Goal: Task Accomplishment & Management: Manage account settings

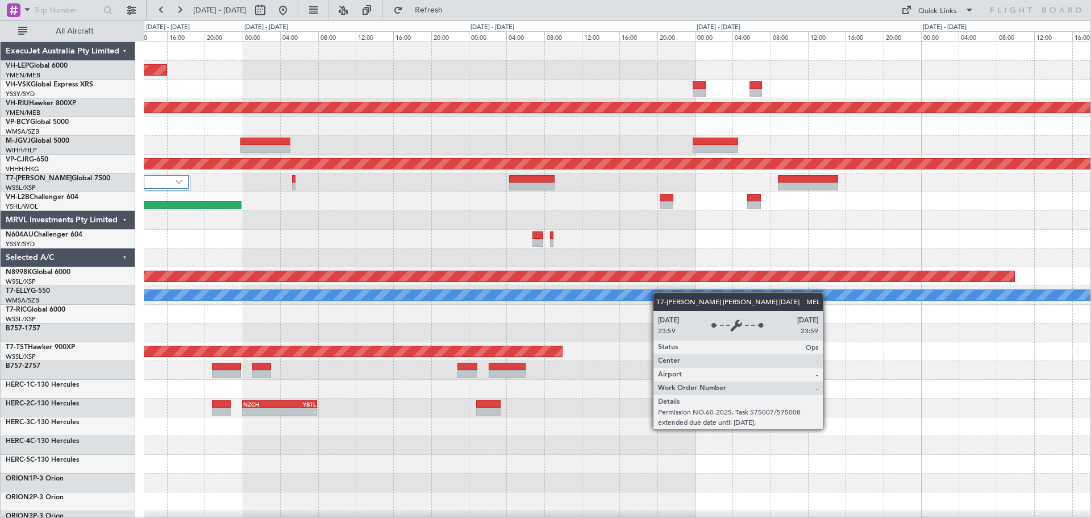
click at [544, 302] on div "Unplanned Maint Wichita (Wichita Mid-continent) Planned Maint [GEOGRAPHIC_DATA]…" at bounding box center [617, 351] width 947 height 619
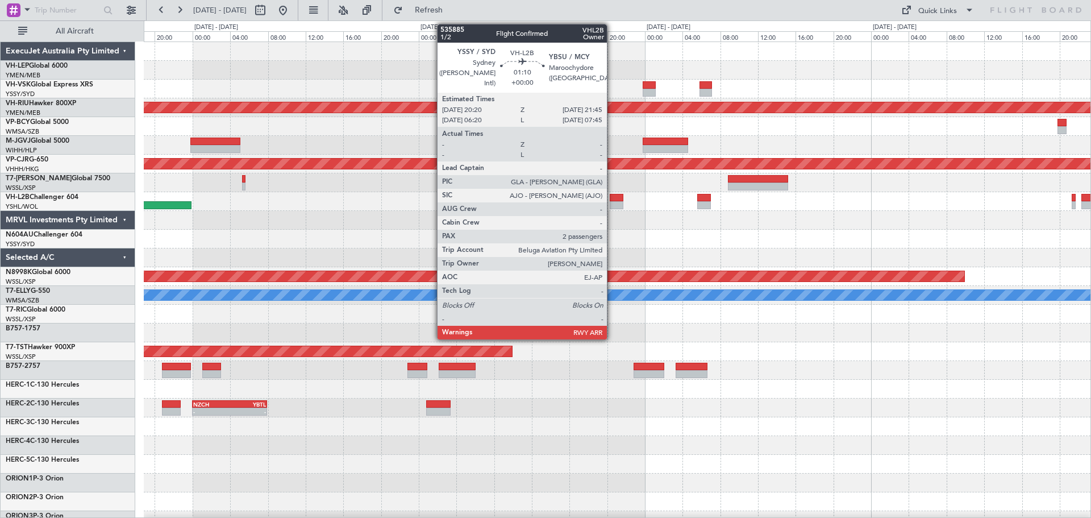
click at [613, 204] on div at bounding box center [617, 205] width 14 height 8
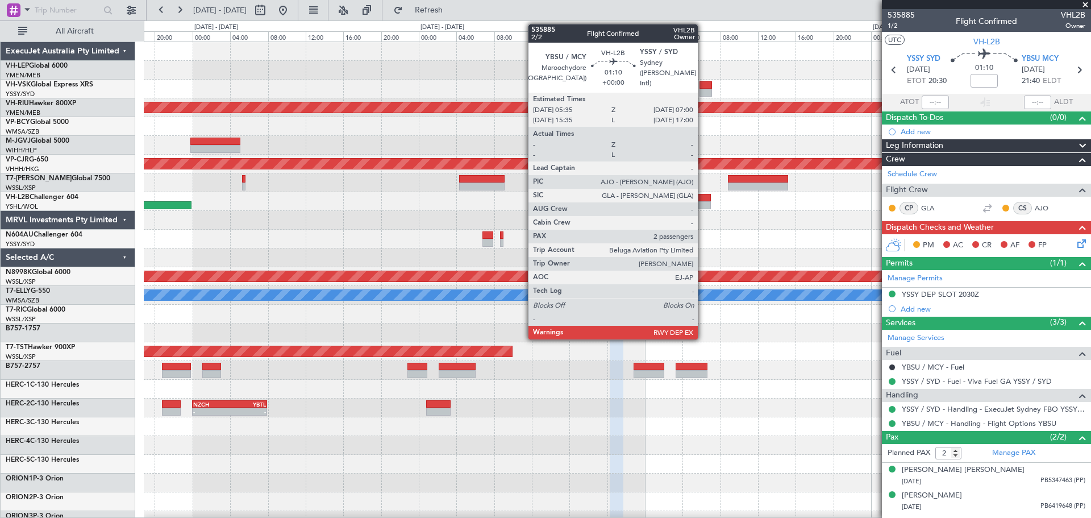
click at [703, 200] on div at bounding box center [704, 198] width 14 height 8
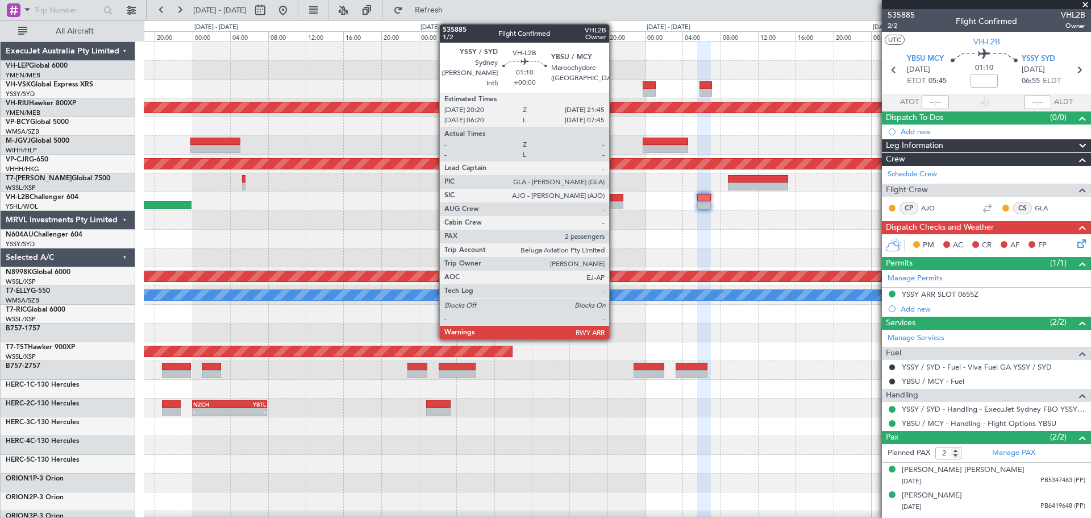
click at [614, 203] on div at bounding box center [617, 205] width 14 height 8
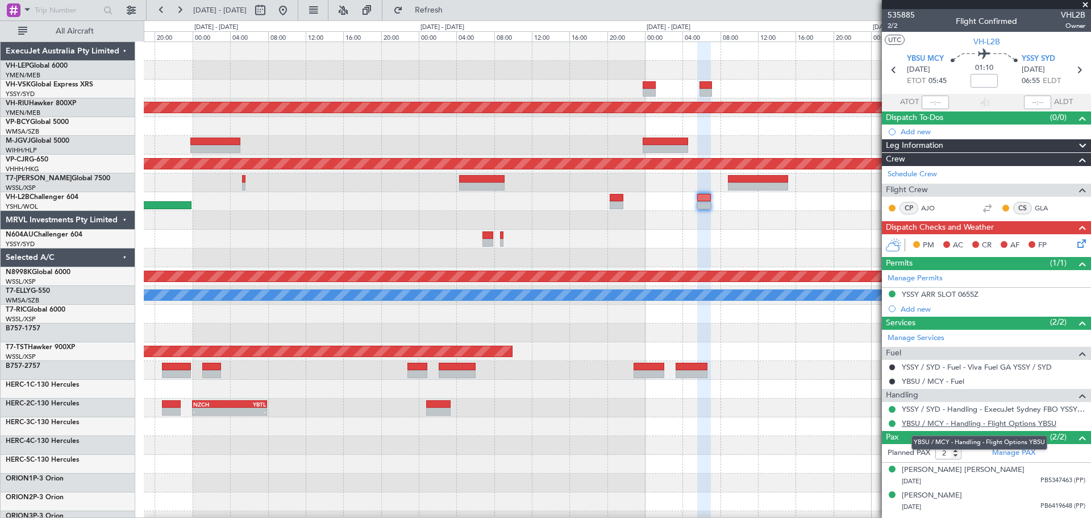
click at [1005, 422] on link "YBSU / MCY - Handling - Flight Options YBSU" at bounding box center [979, 423] width 155 height 10
click at [259, 309] on div "Unplanned Maint Wichita (Wichita Mid-continent) Planned Maint [GEOGRAPHIC_DATA]…" at bounding box center [617, 351] width 947 height 619
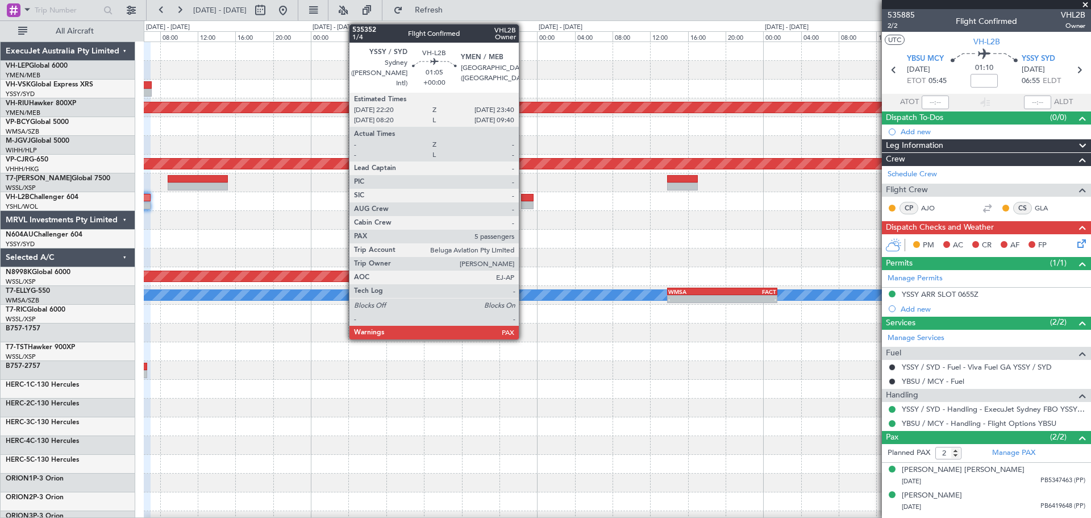
click at [524, 201] on div at bounding box center [527, 198] width 13 height 8
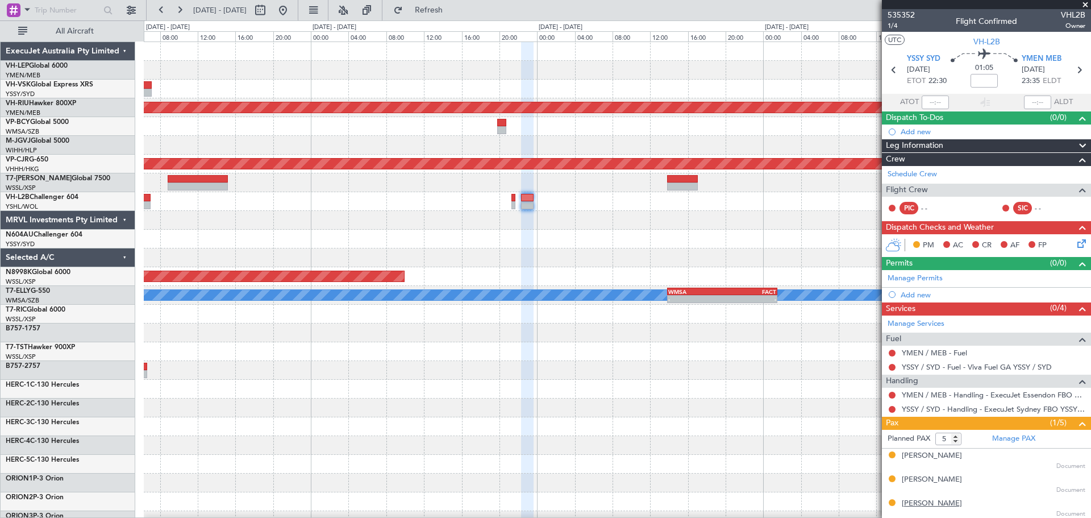
click at [927, 503] on div "[PERSON_NAME]" at bounding box center [932, 503] width 60 height 11
click at [577, 214] on div "No Crew Planned Maint [GEOGRAPHIC_DATA] ([GEOGRAPHIC_DATA]) - - CYVR 06:25 Z RJ…" at bounding box center [617, 370] width 947 height 656
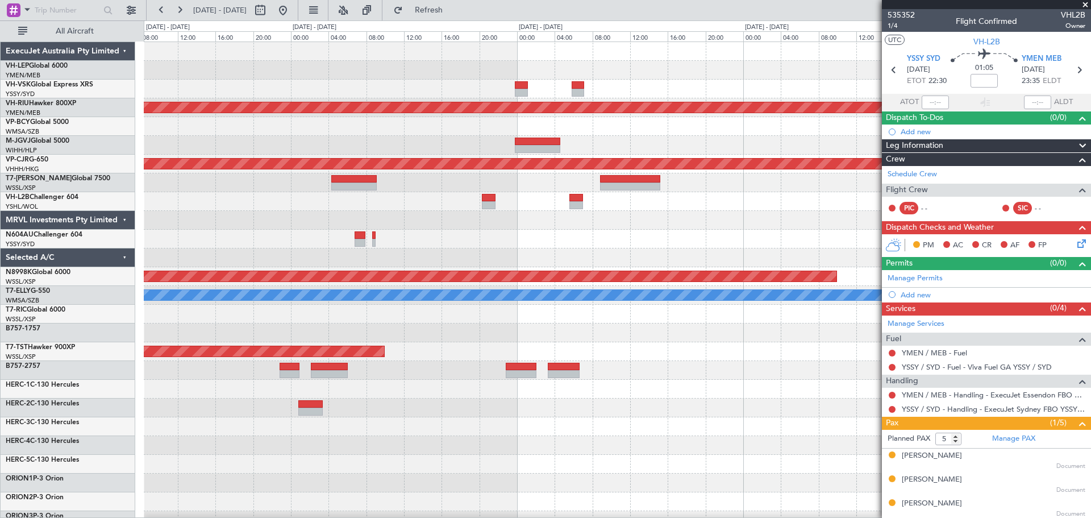
click at [609, 218] on div "Unplanned Maint Wichita (Wichita Mid-continent) Planned Maint [GEOGRAPHIC_DATA]…" at bounding box center [617, 370] width 947 height 656
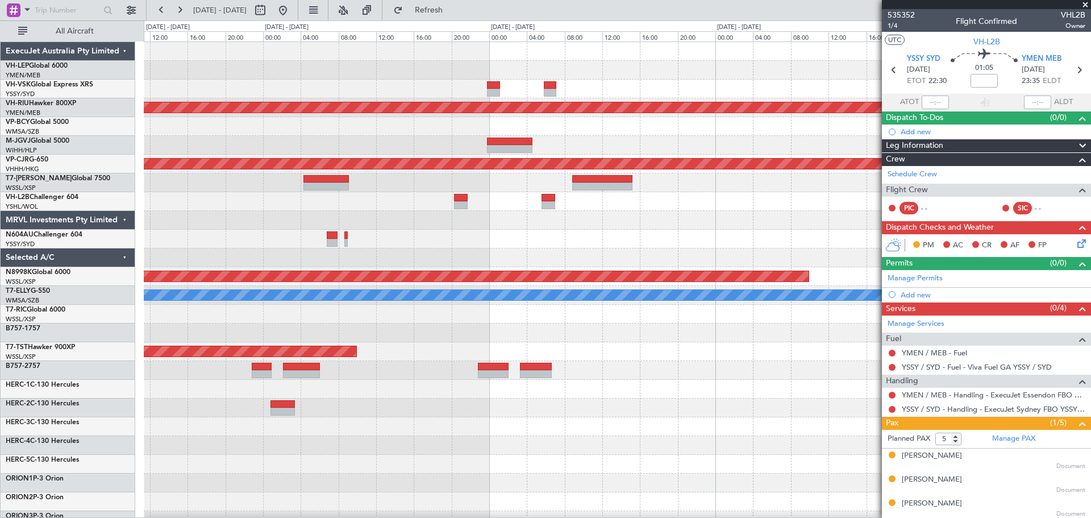
click at [448, 248] on div at bounding box center [617, 239] width 947 height 19
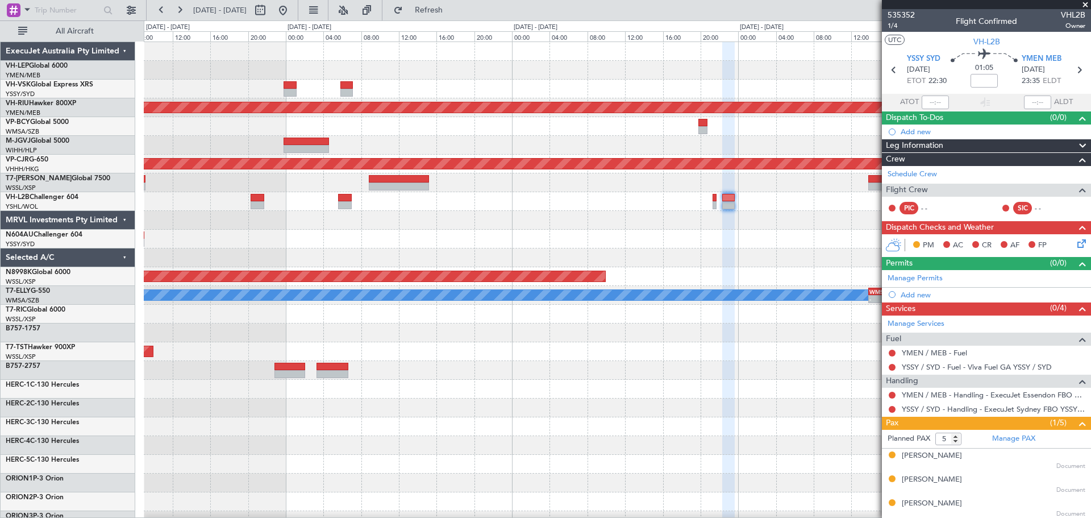
click at [437, 257] on div "No Crew Planned Maint [GEOGRAPHIC_DATA] ([GEOGRAPHIC_DATA]) Planned Maint [GEOG…" at bounding box center [617, 351] width 947 height 619
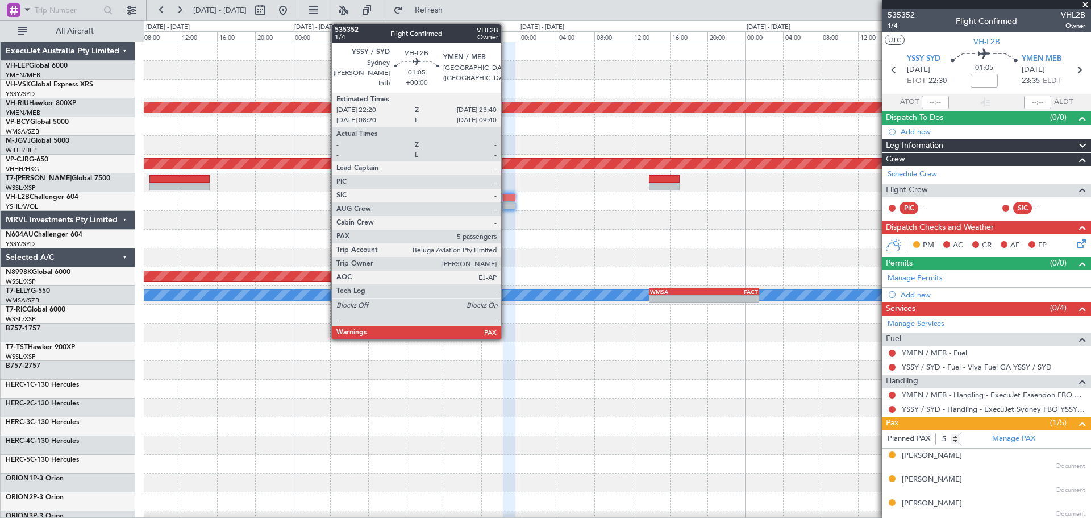
click at [506, 205] on div at bounding box center [509, 205] width 13 height 8
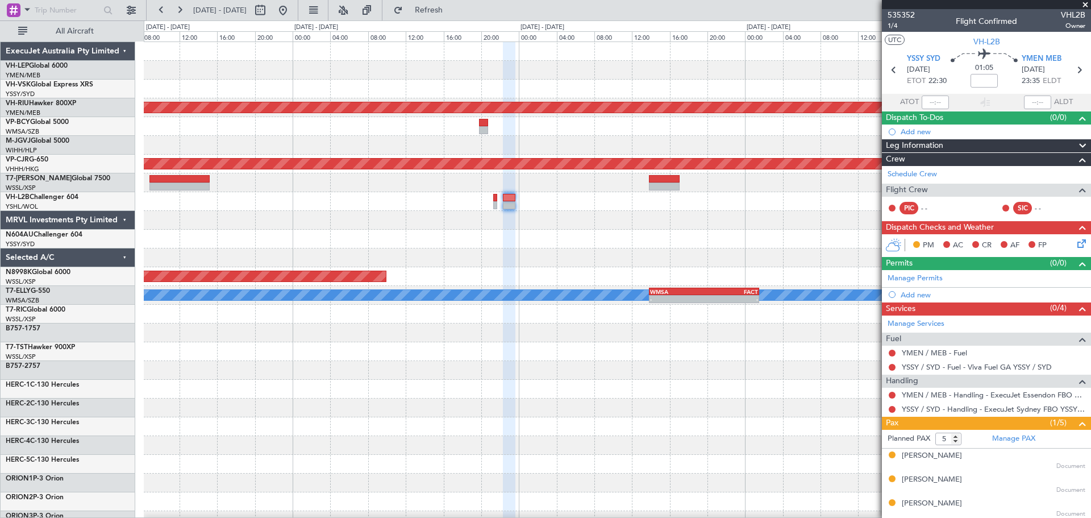
click at [666, 257] on div "No Crew Planned Maint [GEOGRAPHIC_DATA] ([GEOGRAPHIC_DATA]) - - CYVR 06:25 Z RJ…" at bounding box center [617, 370] width 947 height 656
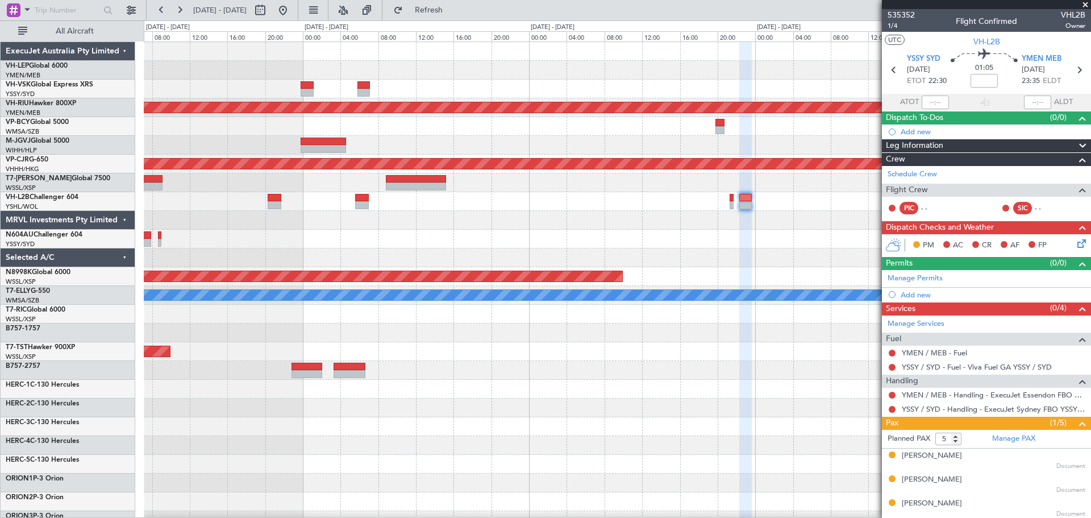
click at [437, 263] on div "No Crew Planned Maint [GEOGRAPHIC_DATA] ([GEOGRAPHIC_DATA]) Planned Maint [GEOG…" at bounding box center [617, 370] width 947 height 656
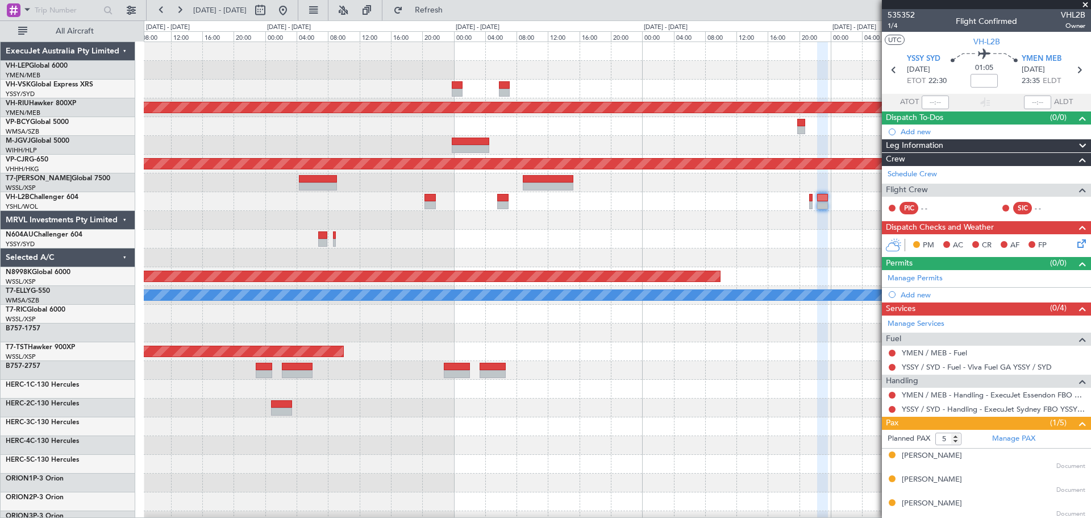
click at [416, 222] on div at bounding box center [617, 220] width 947 height 19
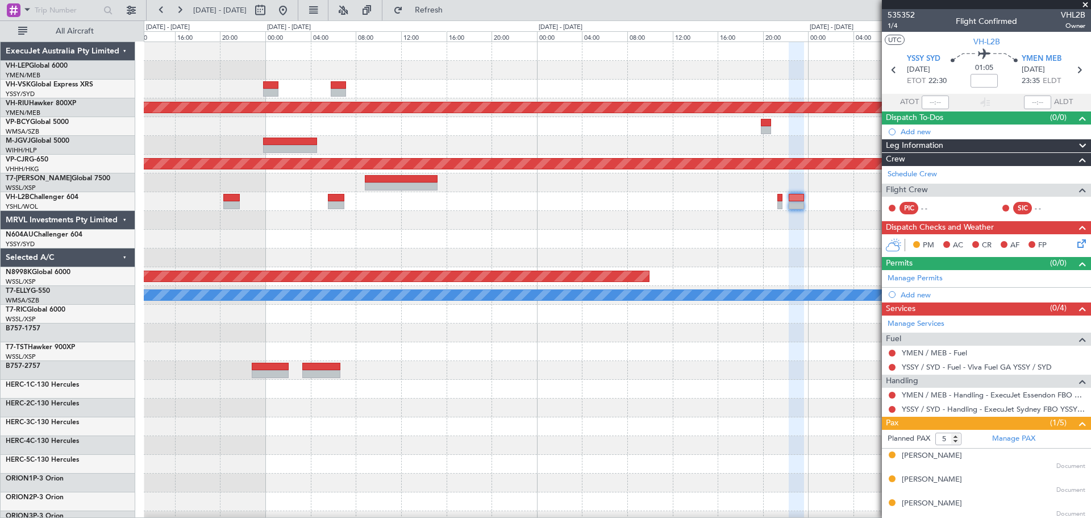
click at [383, 228] on div at bounding box center [617, 220] width 947 height 19
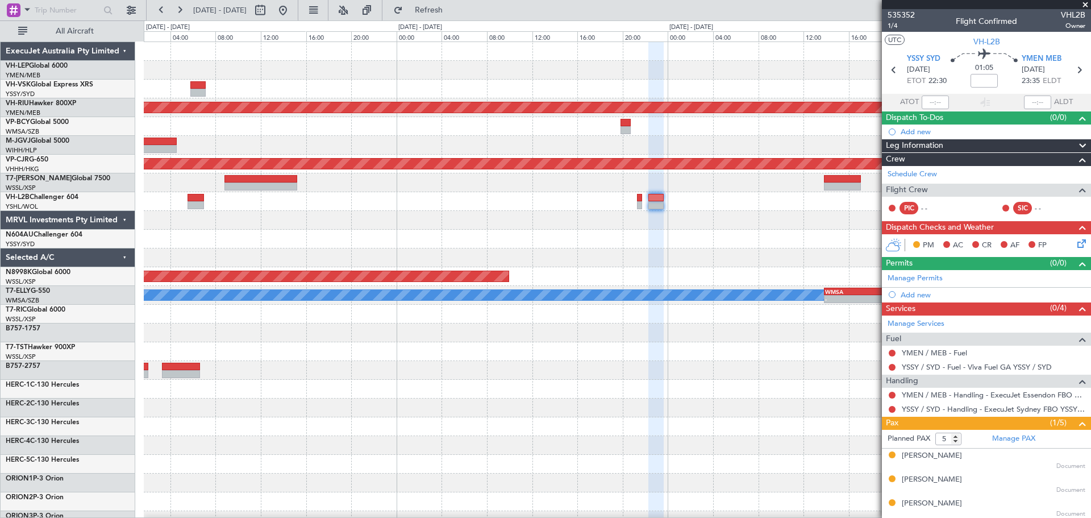
click at [401, 281] on div "Planned Maint [GEOGRAPHIC_DATA] ([GEOGRAPHIC_DATA]) Planned Maint [GEOGRAPHIC_D…" at bounding box center [617, 370] width 947 height 656
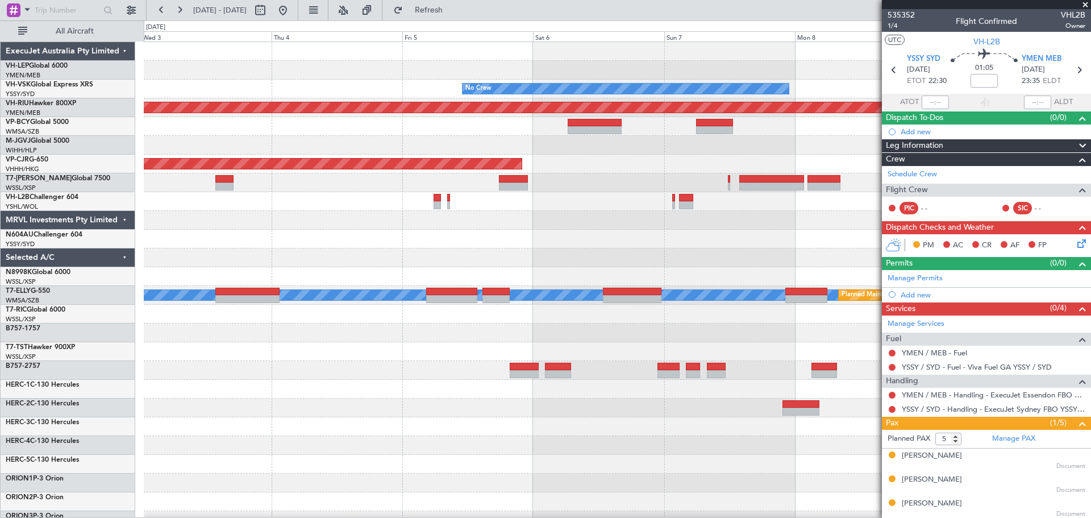
click at [416, 237] on div "No Crew Planned Maint [GEOGRAPHIC_DATA] ([GEOGRAPHIC_DATA]) Planned Maint [GEOG…" at bounding box center [617, 370] width 947 height 656
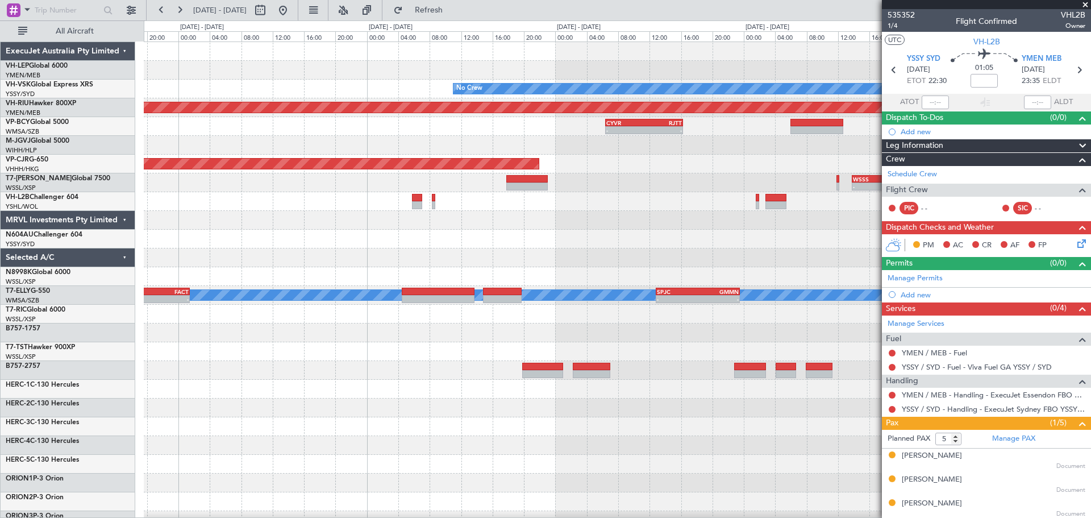
click at [424, 247] on div "No Crew Planned Maint [GEOGRAPHIC_DATA] ([GEOGRAPHIC_DATA]) - - CYVR 06:25 Z RJ…" at bounding box center [617, 370] width 947 height 656
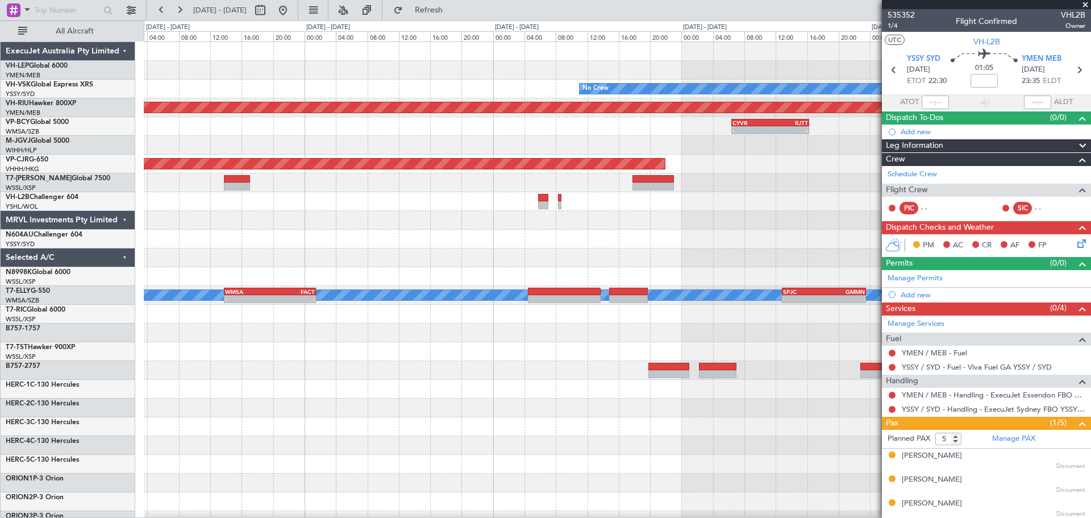
click at [426, 245] on div at bounding box center [617, 239] width 947 height 19
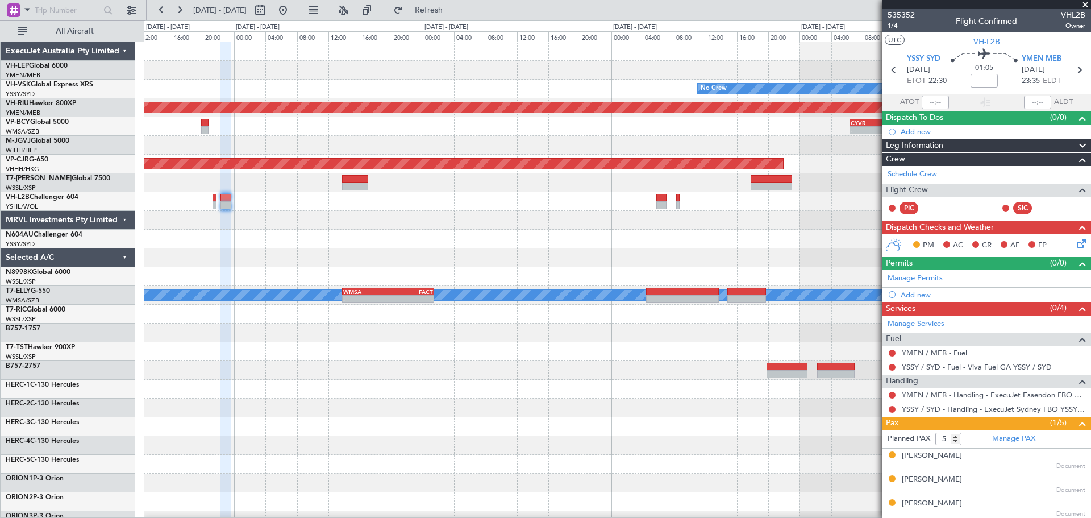
click at [526, 248] on div "No Crew Planned Maint [GEOGRAPHIC_DATA] ([GEOGRAPHIC_DATA]) - - CYVR 06:25 Z RJ…" at bounding box center [617, 370] width 947 height 656
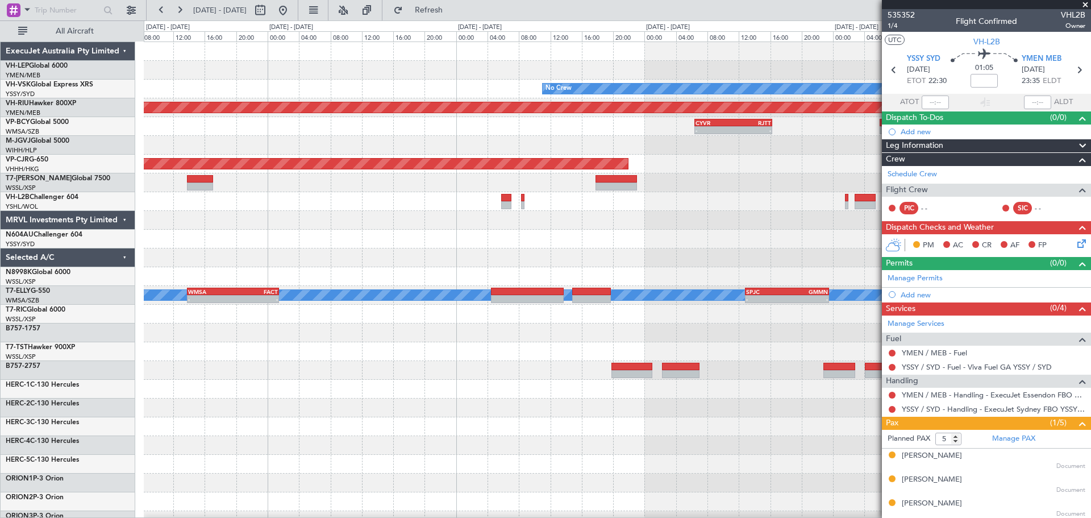
click at [419, 243] on div "No Crew Planned Maint [GEOGRAPHIC_DATA] ([GEOGRAPHIC_DATA]) - - CYVR 06:25 Z RJ…" at bounding box center [617, 370] width 947 height 656
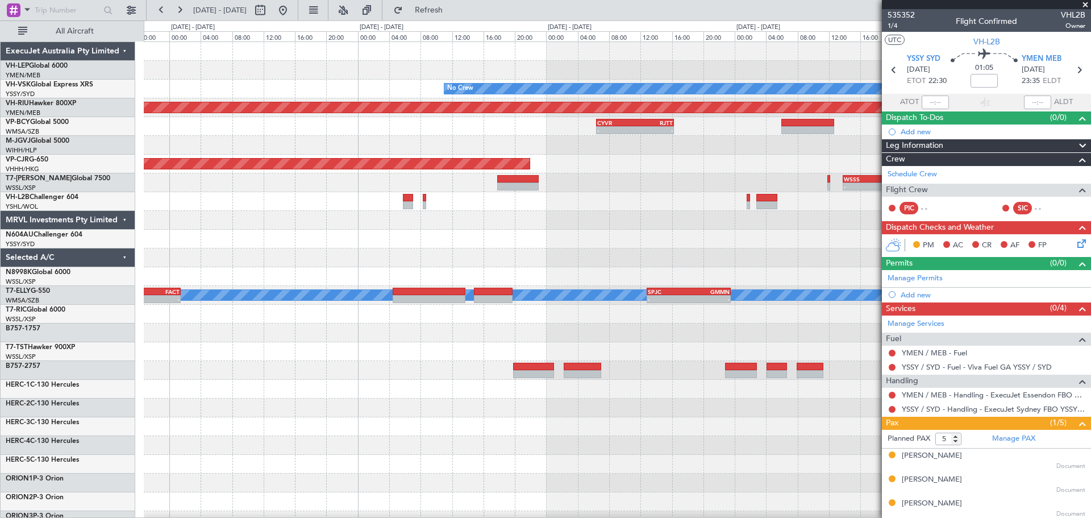
click at [551, 236] on div "No Crew Planned Maint [GEOGRAPHIC_DATA] ([GEOGRAPHIC_DATA]) - - CYVR 06:25 Z RJ…" at bounding box center [617, 370] width 947 height 656
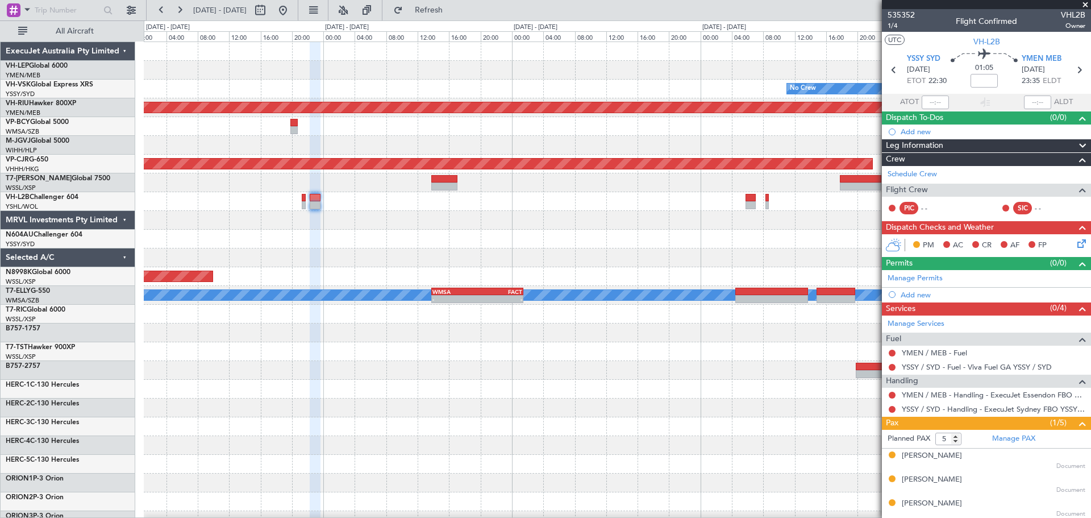
click at [387, 210] on div at bounding box center [617, 201] width 947 height 19
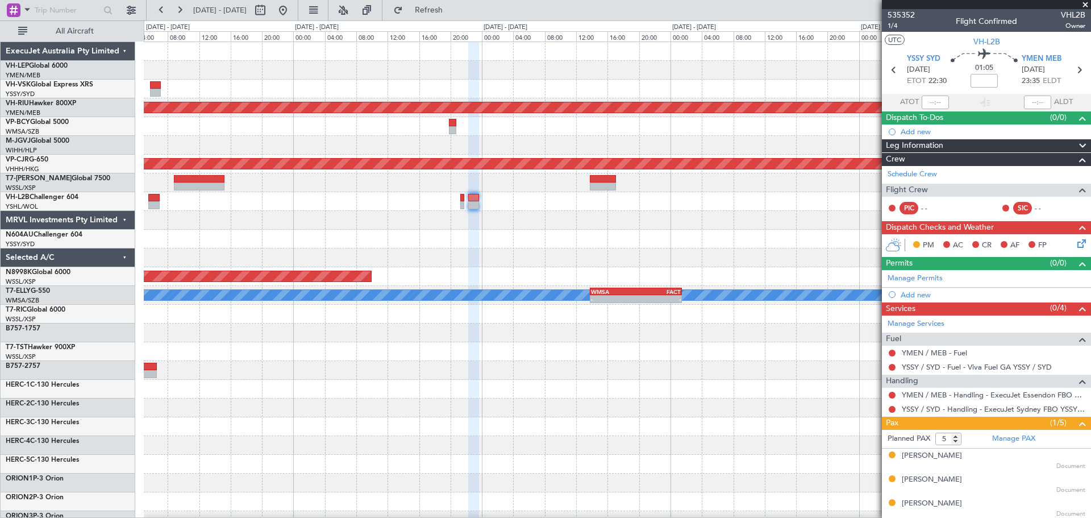
click at [558, 238] on div "No Crew Planned Maint [GEOGRAPHIC_DATA] ([GEOGRAPHIC_DATA]) - - CYVR 06:25 Z RJ…" at bounding box center [617, 370] width 947 height 656
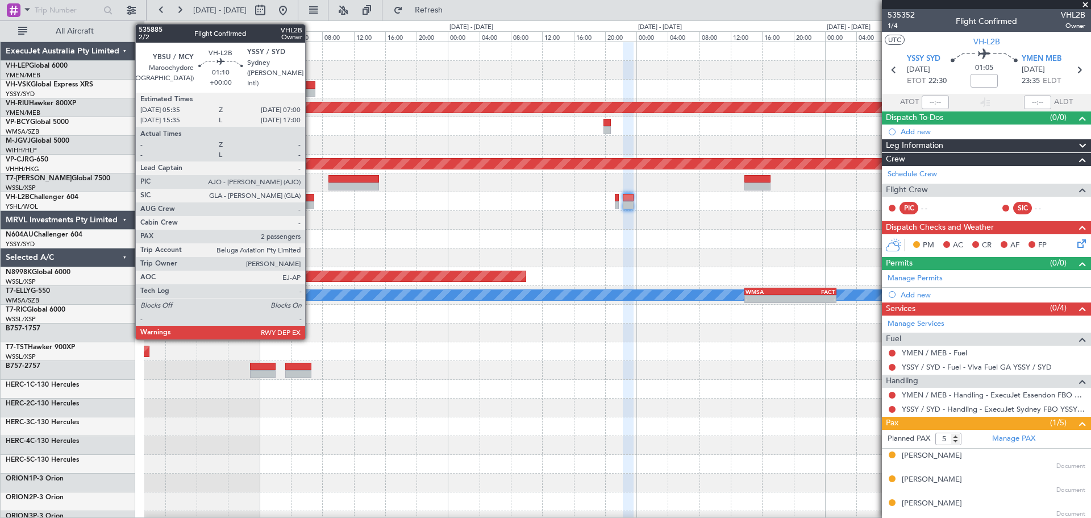
click at [310, 197] on div at bounding box center [308, 198] width 11 height 8
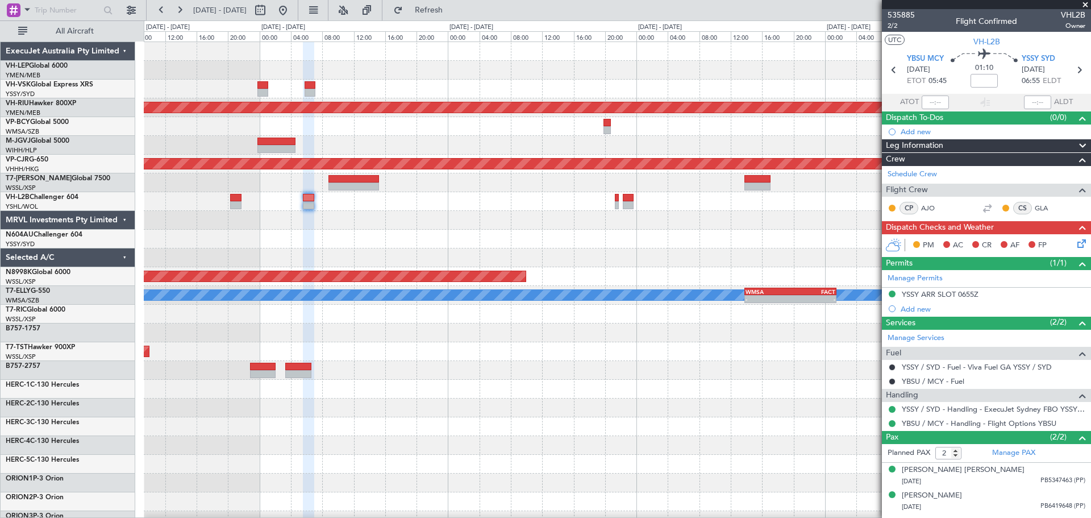
click at [454, 231] on div "No Crew Planned Maint [GEOGRAPHIC_DATA] ([GEOGRAPHIC_DATA]) - - CYVR 06:25 Z RJ…" at bounding box center [617, 370] width 947 height 656
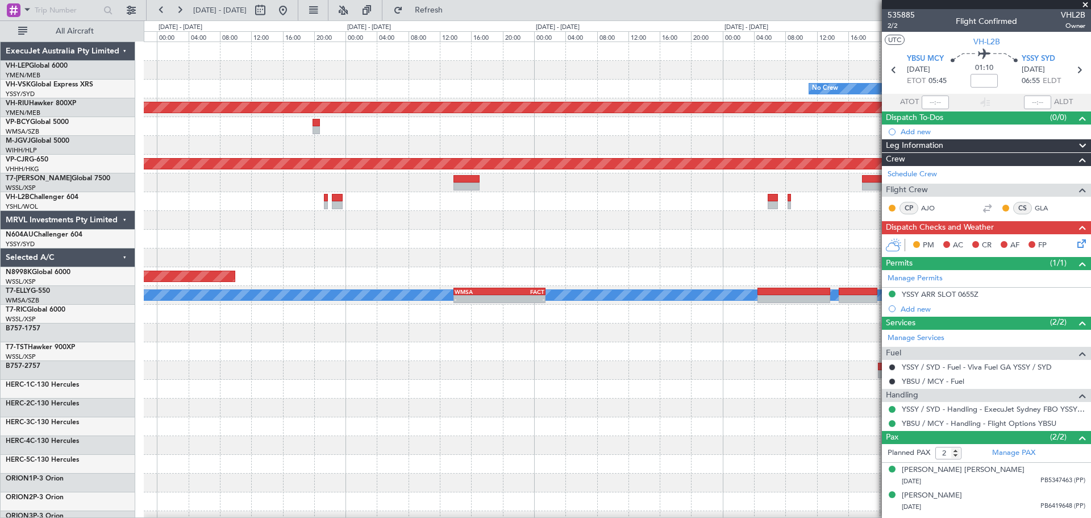
click at [352, 234] on div "No Crew Planned Maint [GEOGRAPHIC_DATA] ([GEOGRAPHIC_DATA]) - - CYVR 06:25 Z RJ…" at bounding box center [617, 370] width 947 height 656
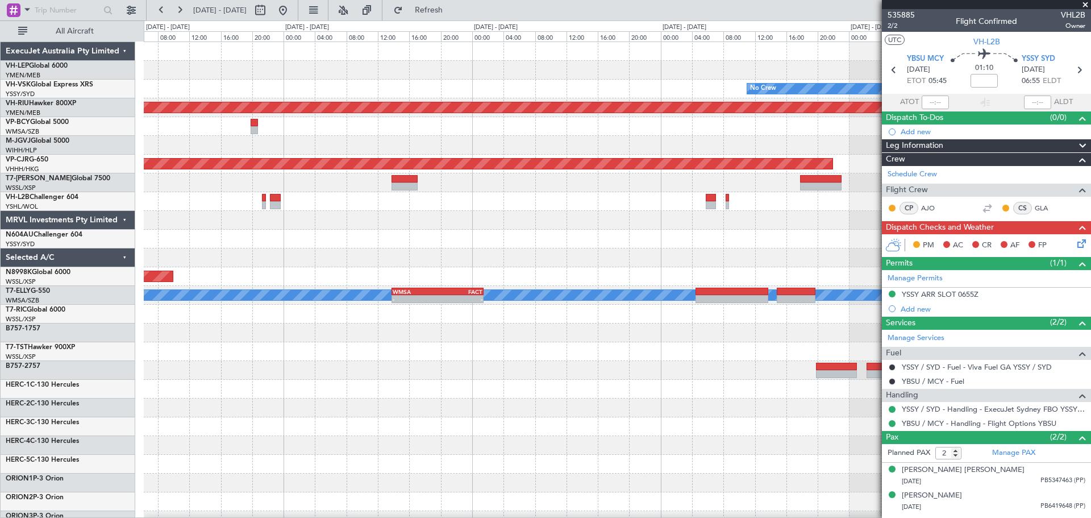
click at [674, 247] on div at bounding box center [617, 239] width 947 height 19
click at [510, 244] on div at bounding box center [617, 239] width 947 height 19
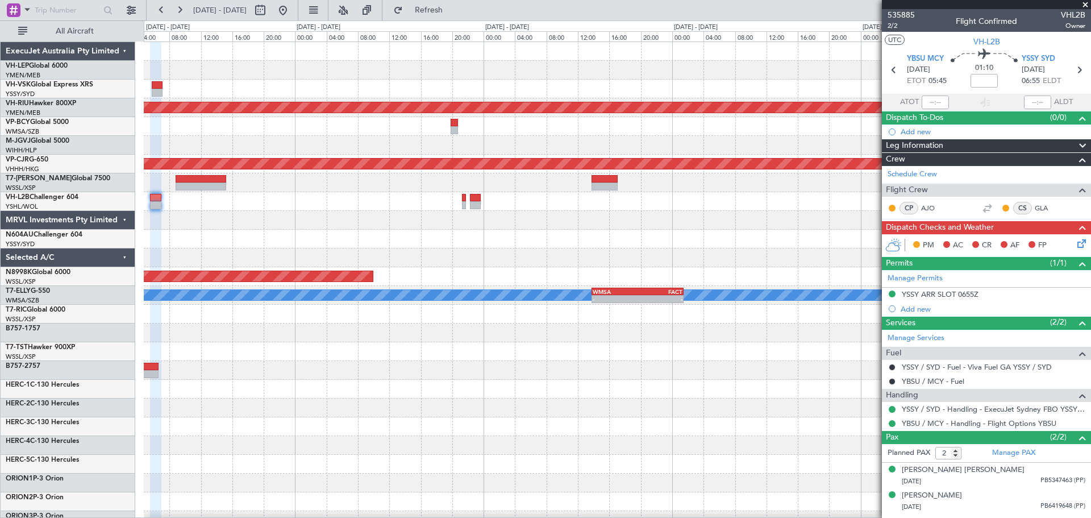
click at [566, 243] on div at bounding box center [617, 239] width 947 height 19
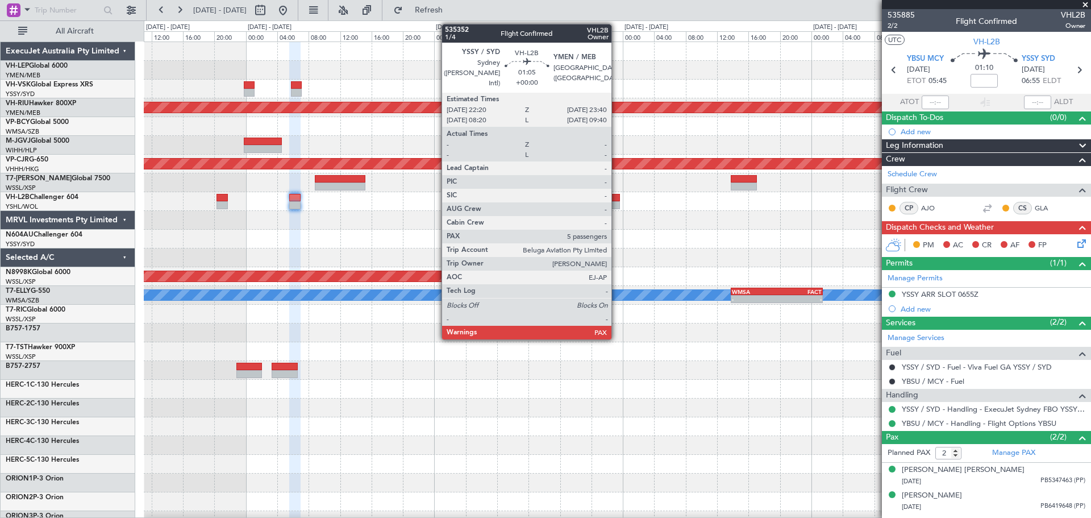
click at [616, 203] on div at bounding box center [614, 205] width 11 height 8
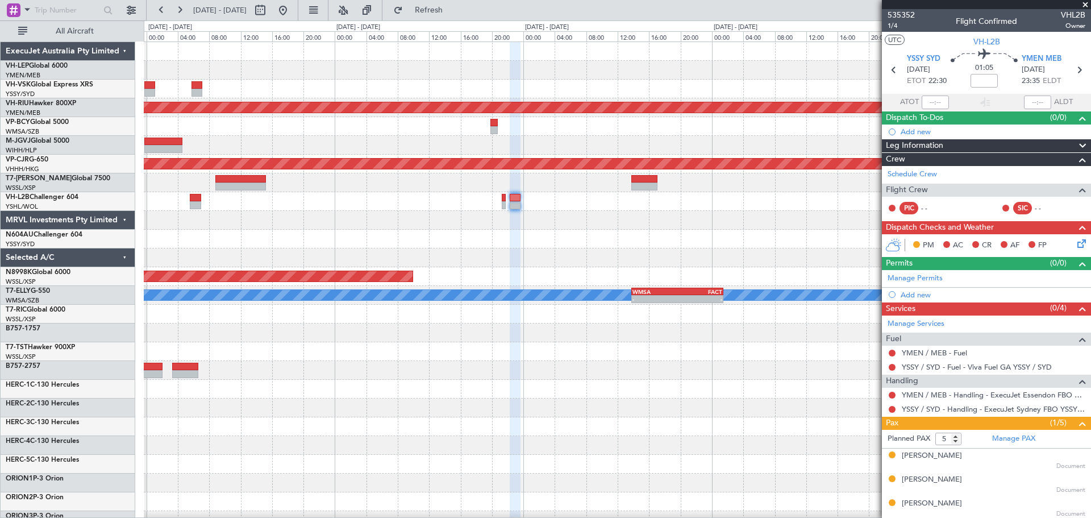
click at [499, 233] on div "No Crew Planned Maint [GEOGRAPHIC_DATA] ([GEOGRAPHIC_DATA]) - - CYVR 06:25 Z RJ…" at bounding box center [617, 370] width 947 height 656
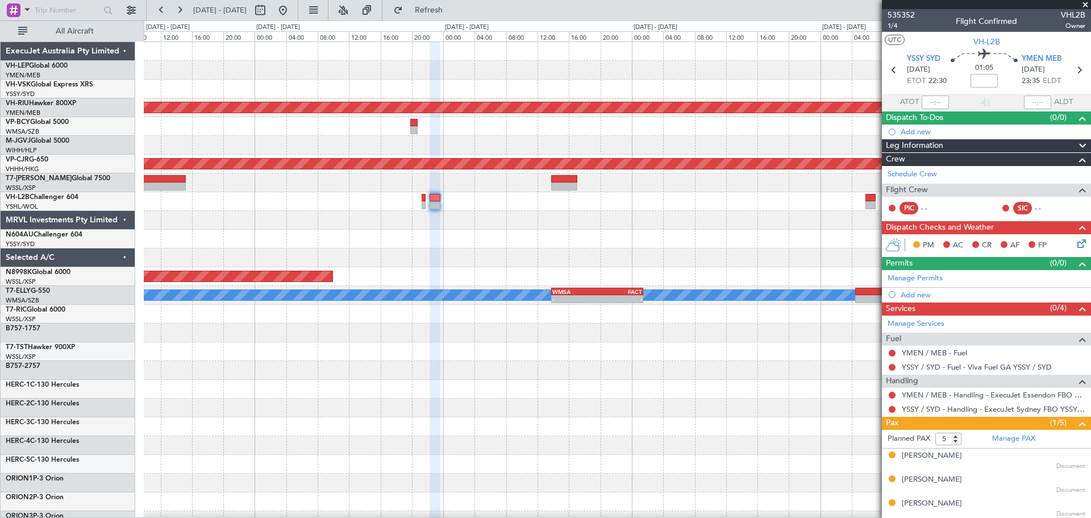
click at [573, 228] on div at bounding box center [617, 220] width 947 height 19
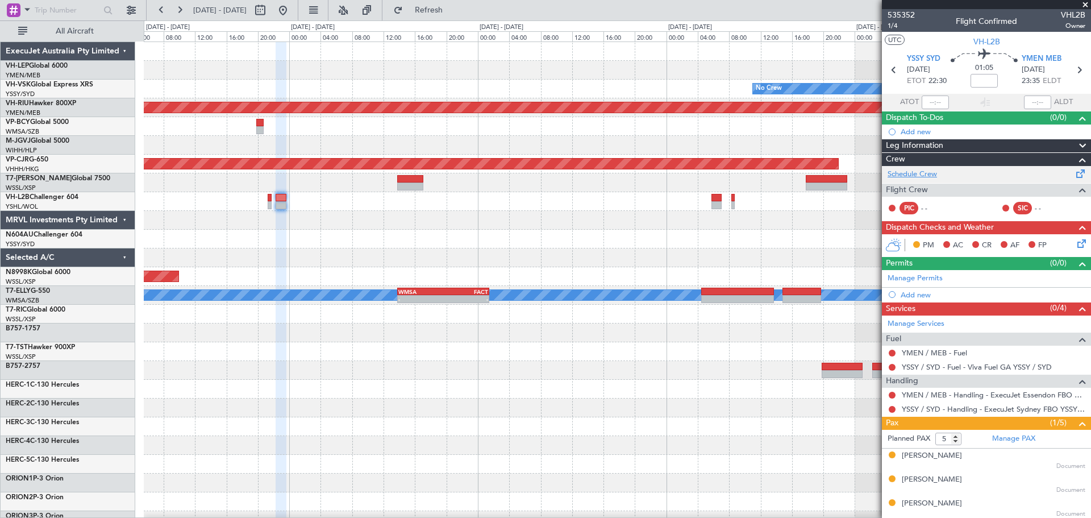
click at [916, 170] on link "Schedule Crew" at bounding box center [912, 174] width 49 height 11
click at [482, 245] on div at bounding box center [617, 239] width 947 height 19
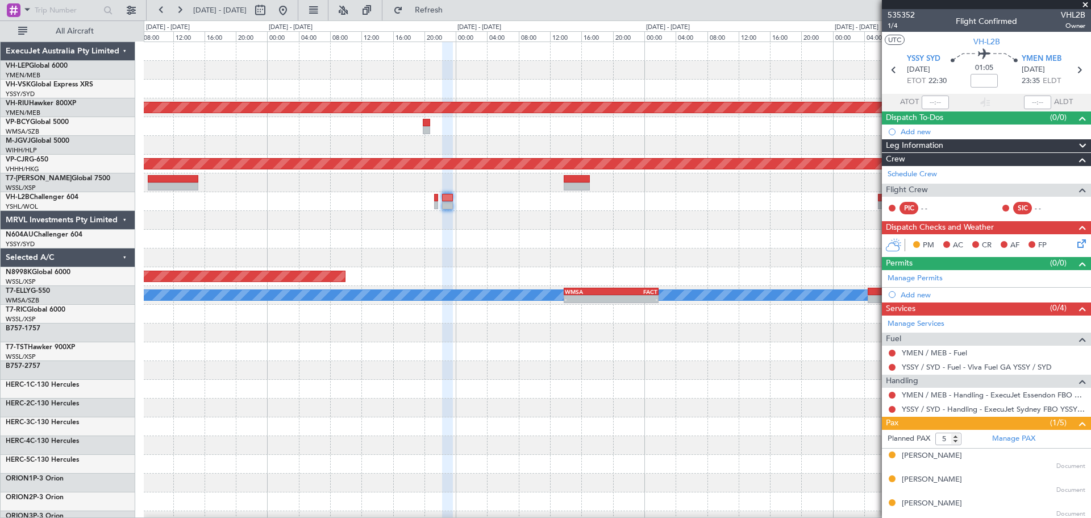
click at [632, 245] on div at bounding box center [617, 239] width 947 height 19
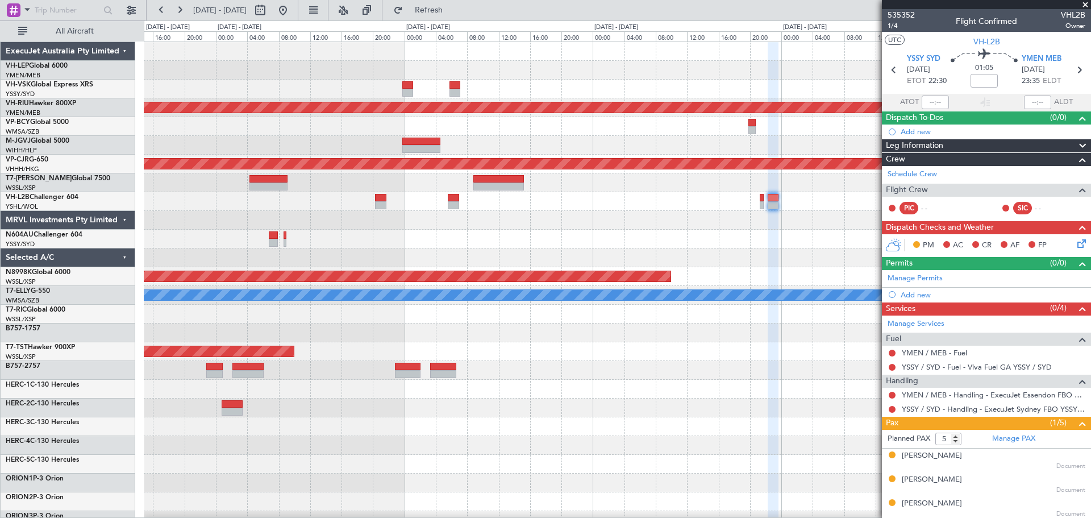
click at [648, 244] on div at bounding box center [617, 239] width 947 height 19
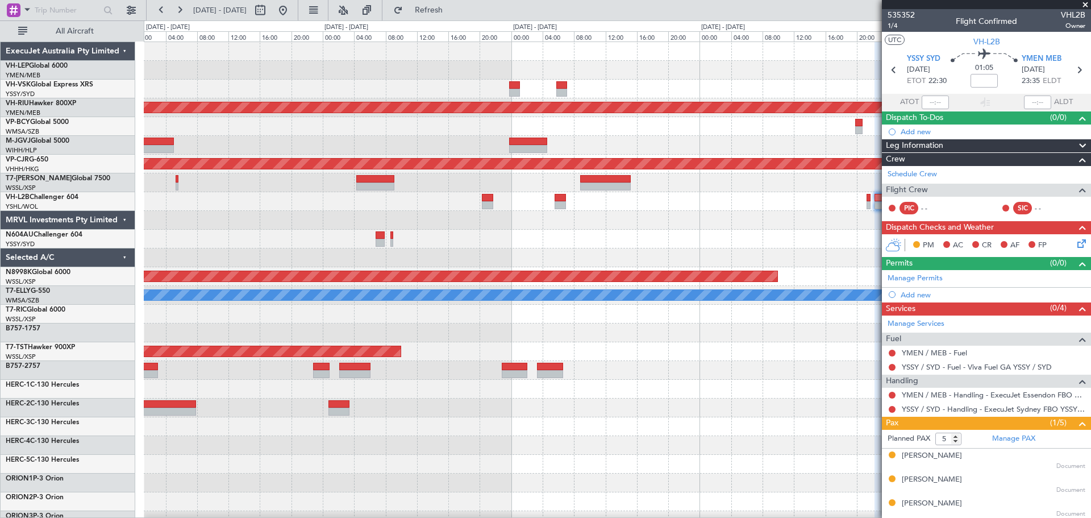
click at [500, 258] on div "Unplanned Maint Wichita (Wichita Mid-continent) Planned Maint [GEOGRAPHIC_DATA]…" at bounding box center [617, 370] width 947 height 656
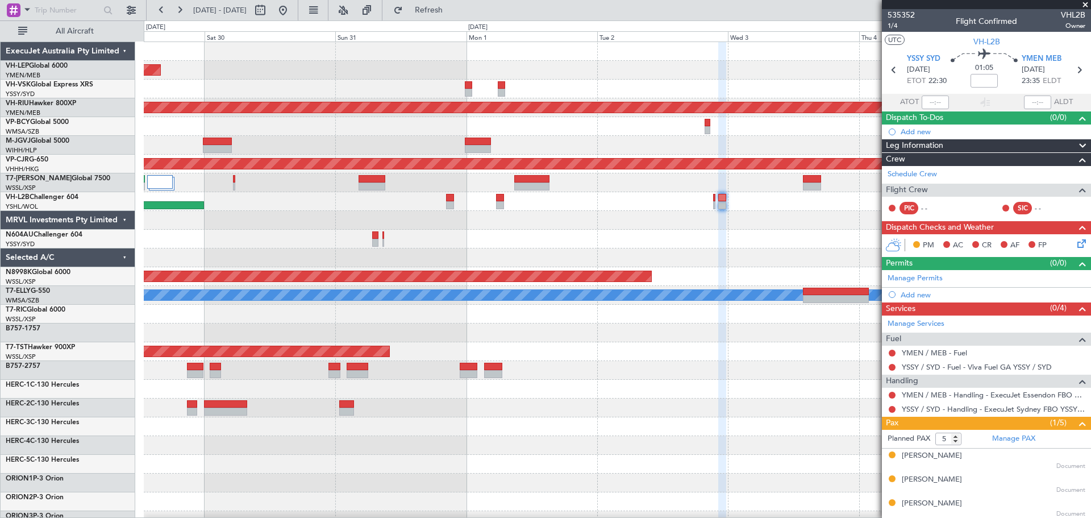
click at [1086, 4] on span at bounding box center [1085, 5] width 11 height 10
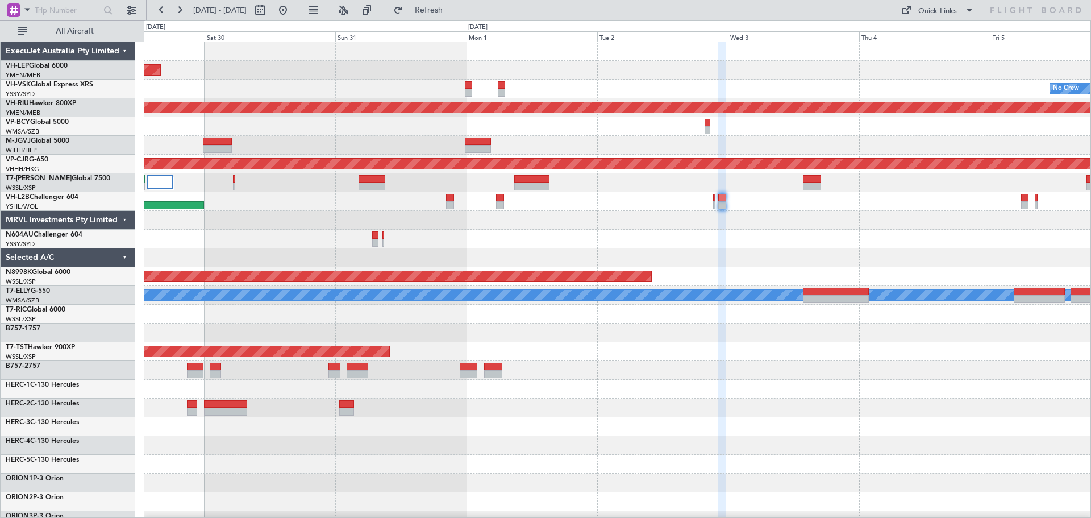
type input "0"
click at [495, 242] on div at bounding box center [617, 239] width 947 height 19
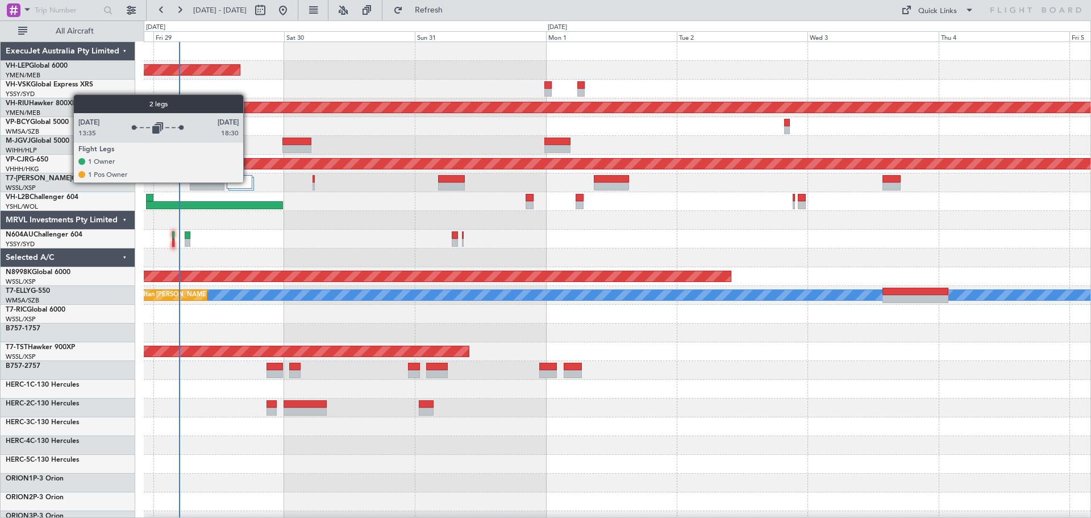
click at [248, 182] on div at bounding box center [240, 182] width 26 height 14
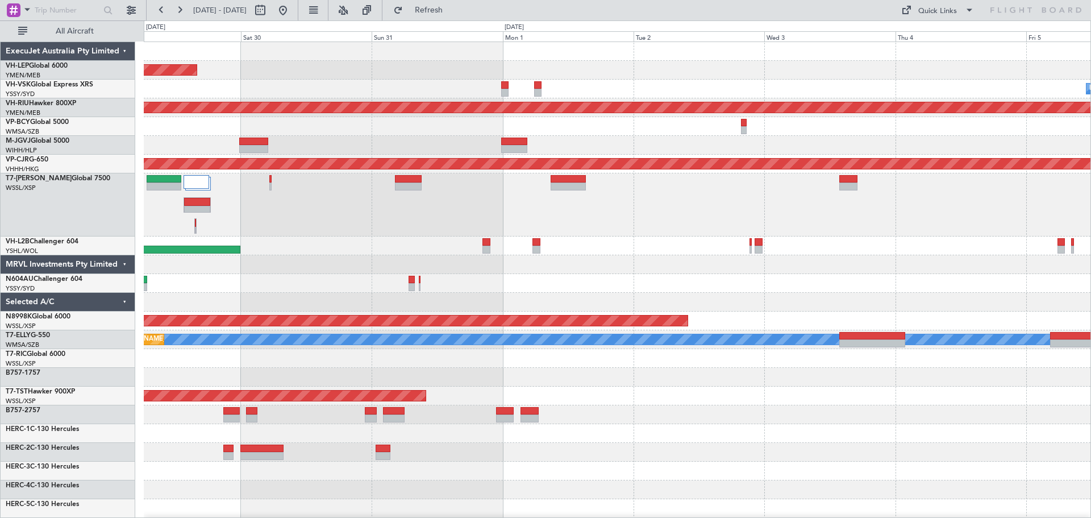
click at [516, 223] on div at bounding box center [617, 204] width 947 height 63
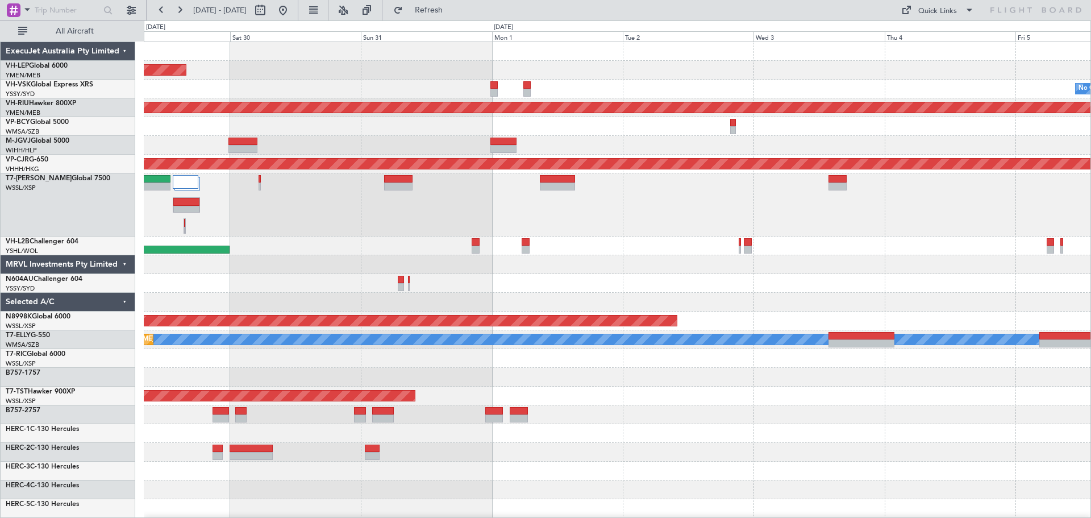
click at [414, 247] on div "Unplanned Maint Wichita (Wichita Mid-continent) No Crew Planned Maint [GEOGRAPH…" at bounding box center [617, 392] width 947 height 701
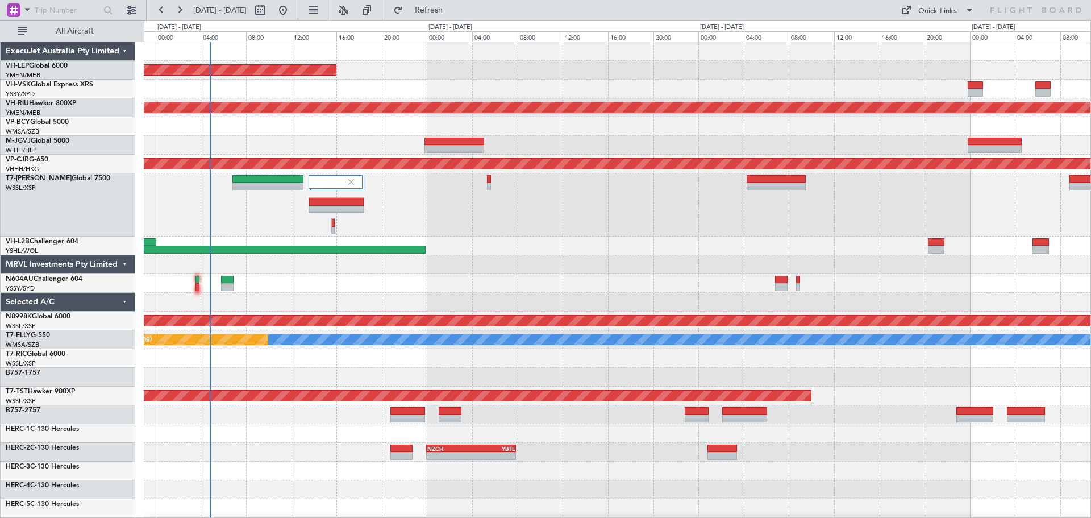
click at [578, 278] on div "Unplanned Maint Wichita (Wichita Mid-continent) Planned Maint [GEOGRAPHIC_DATA]…" at bounding box center [617, 373] width 947 height 663
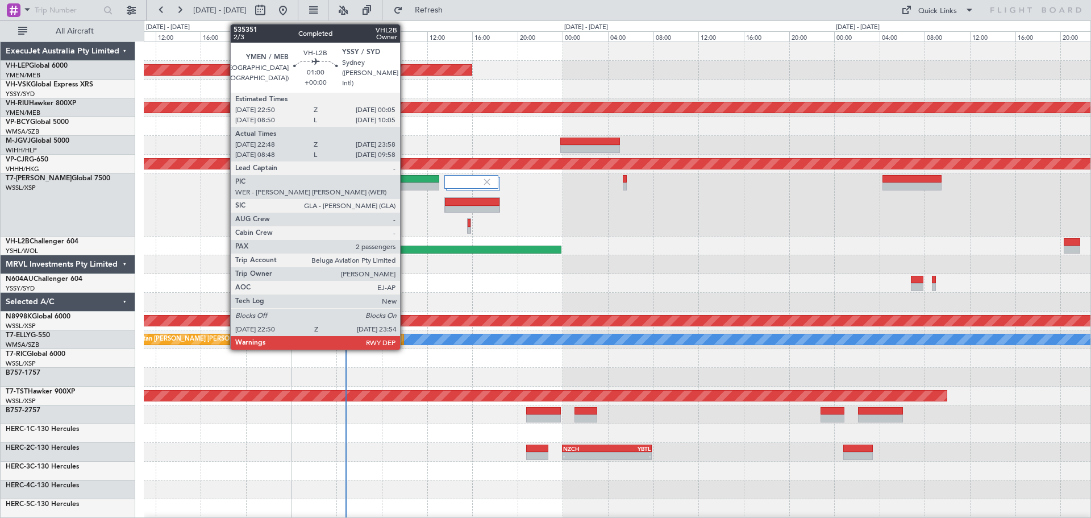
click at [406, 247] on div at bounding box center [420, 249] width 284 height 8
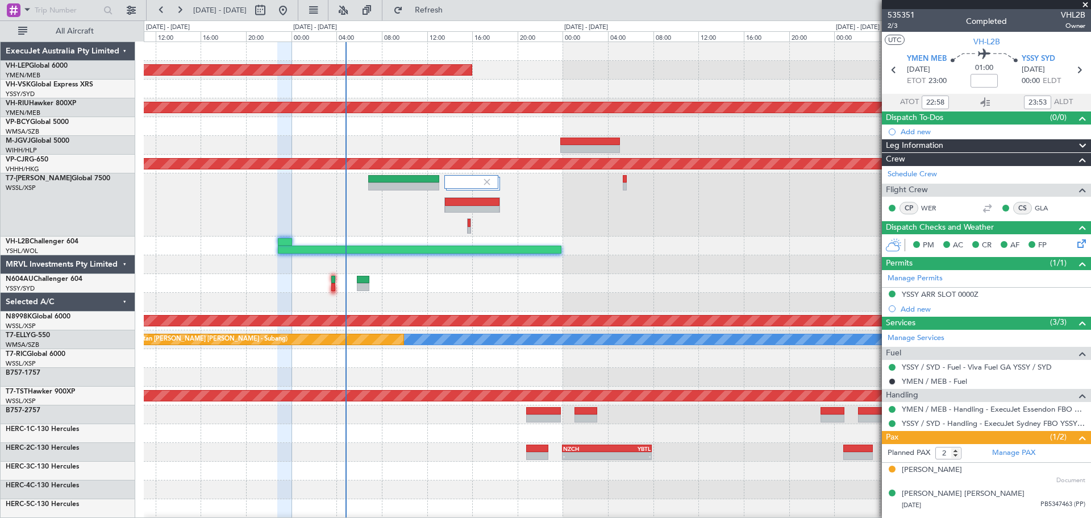
type input "08:58"
type input "09:53"
type input "22:58"
type input "23:53"
click at [1085, 3] on span at bounding box center [1085, 5] width 11 height 10
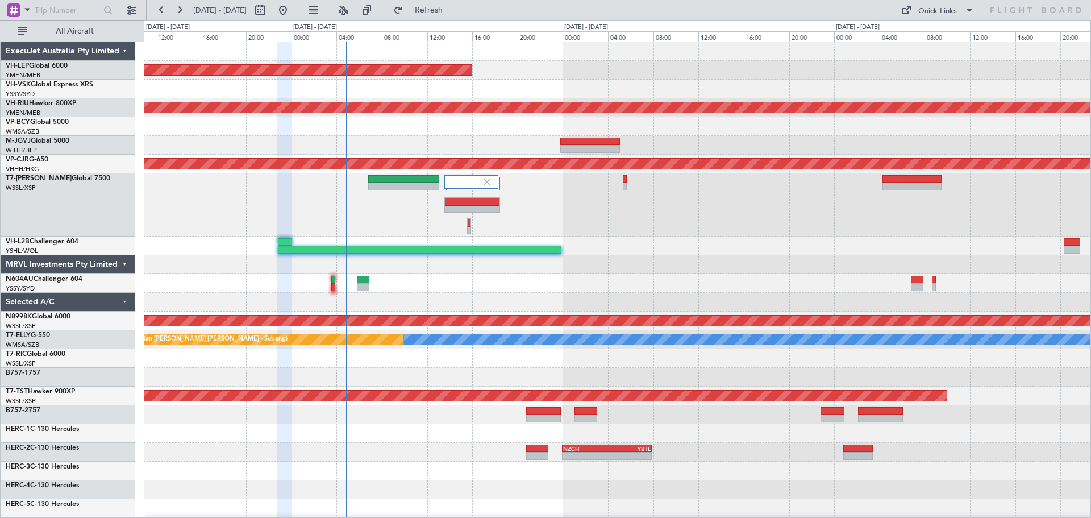
type input "0"
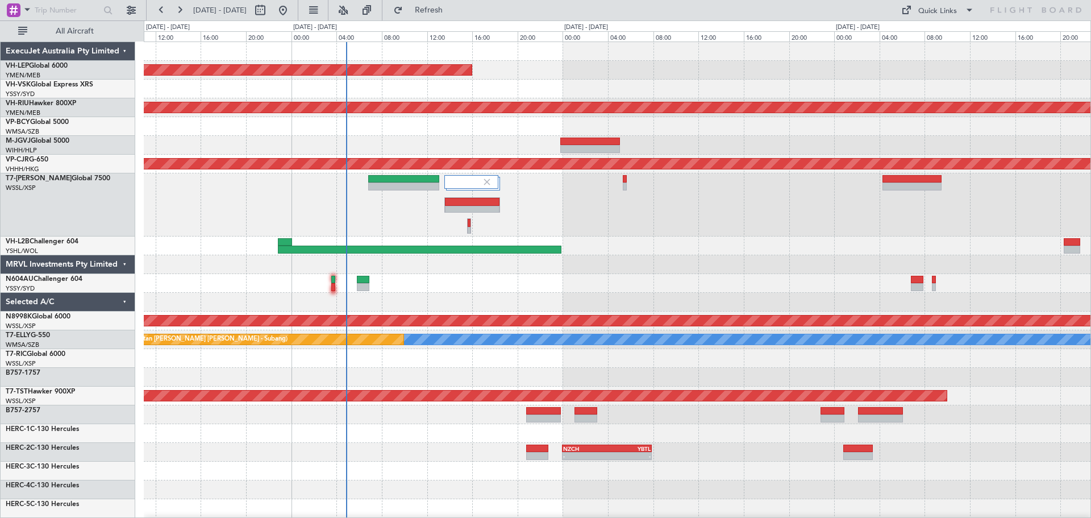
click at [585, 252] on div "Unplanned Maint Wichita (Wichita Mid-continent) Planned Maint [GEOGRAPHIC_DATA]…" at bounding box center [617, 373] width 947 height 663
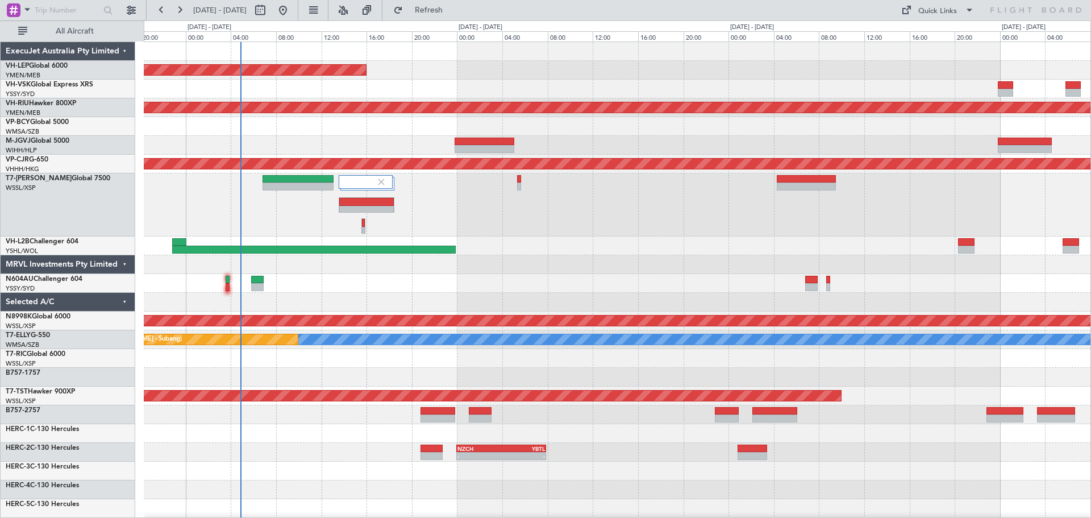
click at [557, 252] on div at bounding box center [617, 245] width 947 height 19
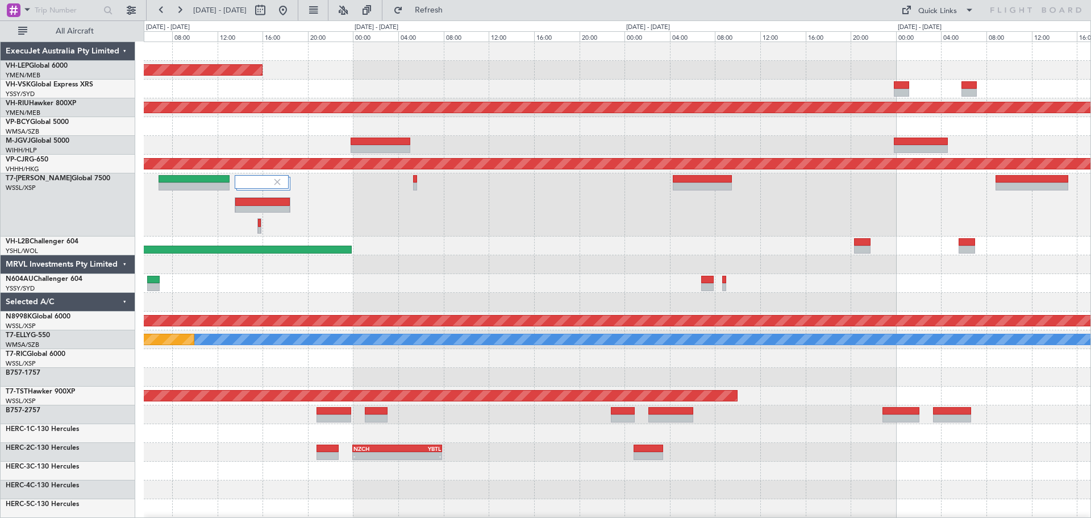
click at [708, 94] on div "Unplanned Maint Wichita (Wichita Mid-continent) Planned Maint [GEOGRAPHIC_DATA]…" at bounding box center [617, 373] width 947 height 663
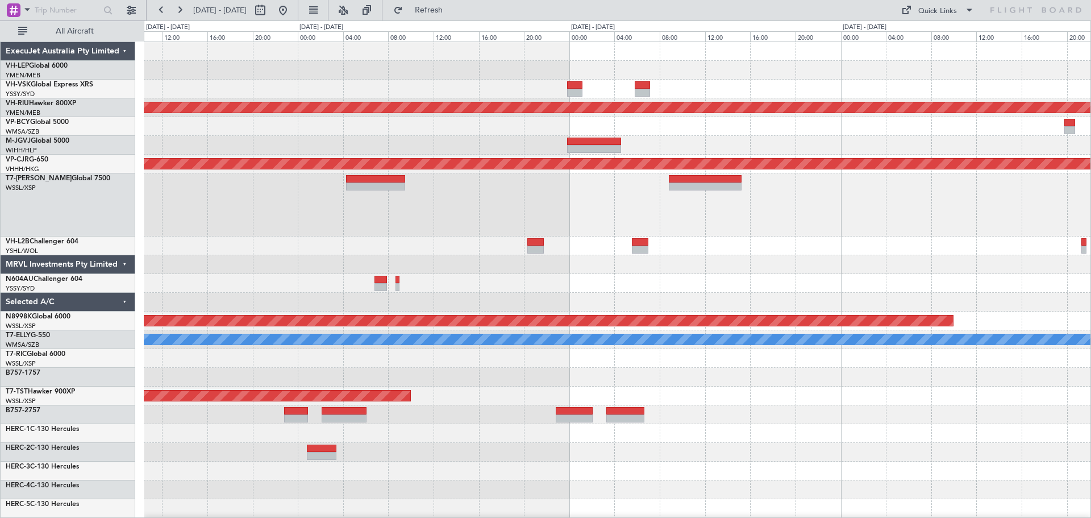
click at [606, 125] on div "Unplanned Maint Wichita (Wichita Mid-continent) Planned Maint [GEOGRAPHIC_DATA]…" at bounding box center [617, 373] width 947 height 663
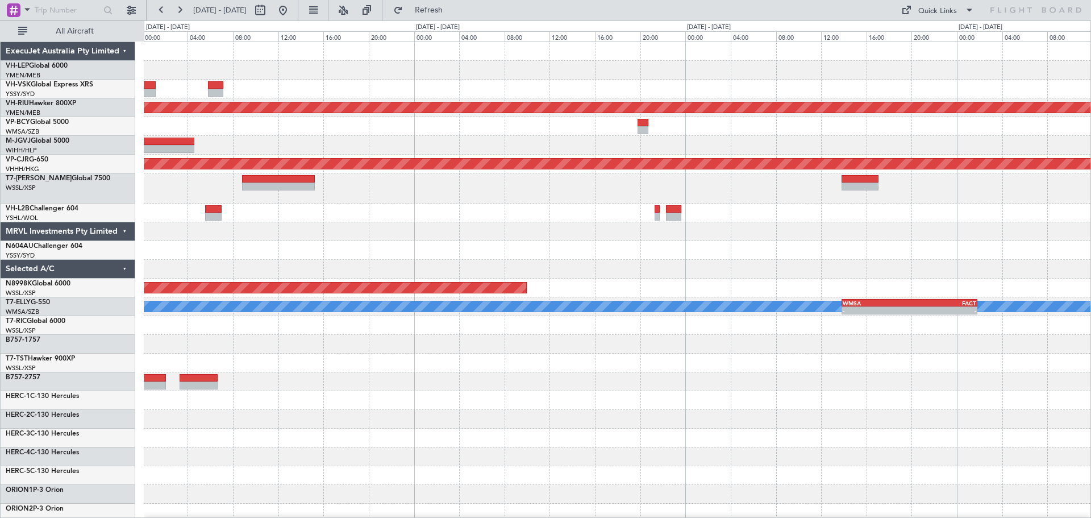
click at [520, 233] on div "Planned Maint [GEOGRAPHIC_DATA] ([GEOGRAPHIC_DATA]) Planned Maint [GEOGRAPHIC_D…" at bounding box center [617, 376] width 947 height 668
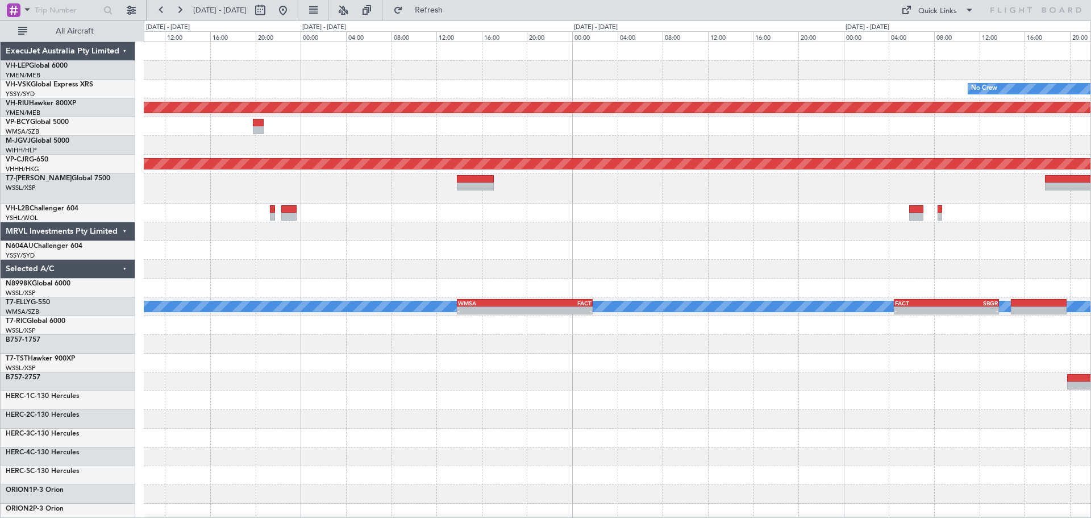
click at [579, 197] on div "No Crew Planned Maint [GEOGRAPHIC_DATA] ([GEOGRAPHIC_DATA]) - - CYVR 06:25 Z RJ…" at bounding box center [617, 376] width 947 height 668
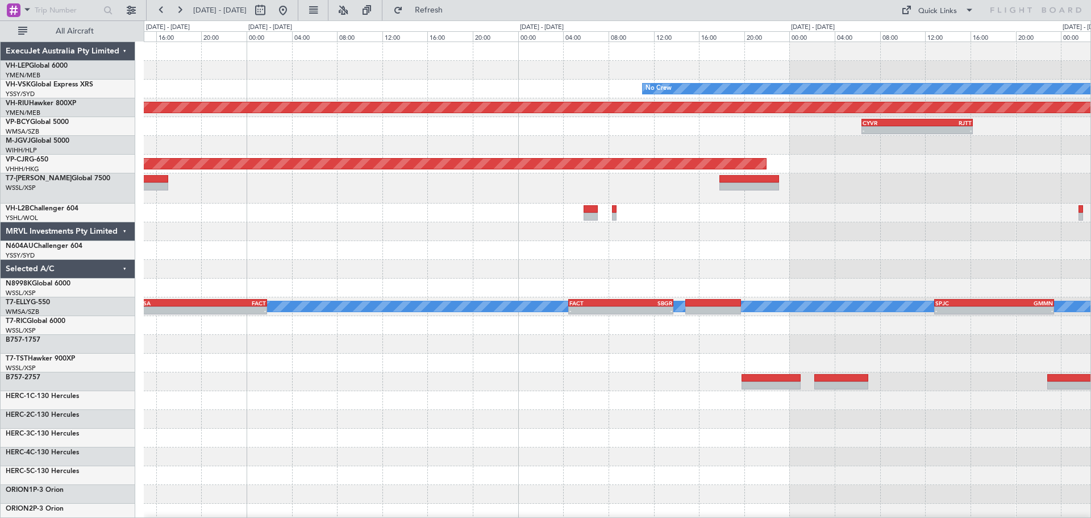
click at [609, 141] on div "No Crew Planned Maint [GEOGRAPHIC_DATA] ([GEOGRAPHIC_DATA]) - - CYVR 06:25 Z RJ…" at bounding box center [617, 376] width 947 height 668
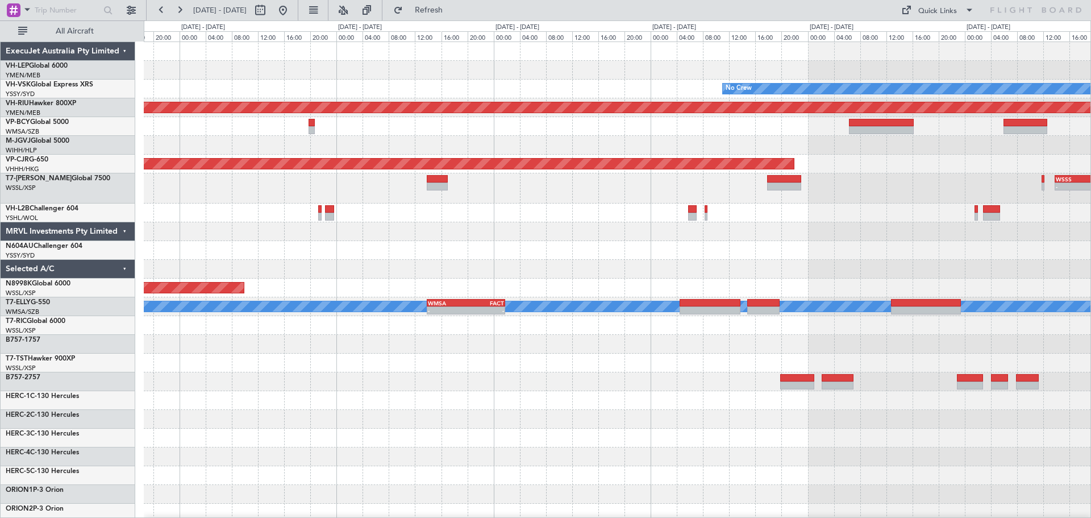
click at [580, 133] on div at bounding box center [617, 126] width 947 height 19
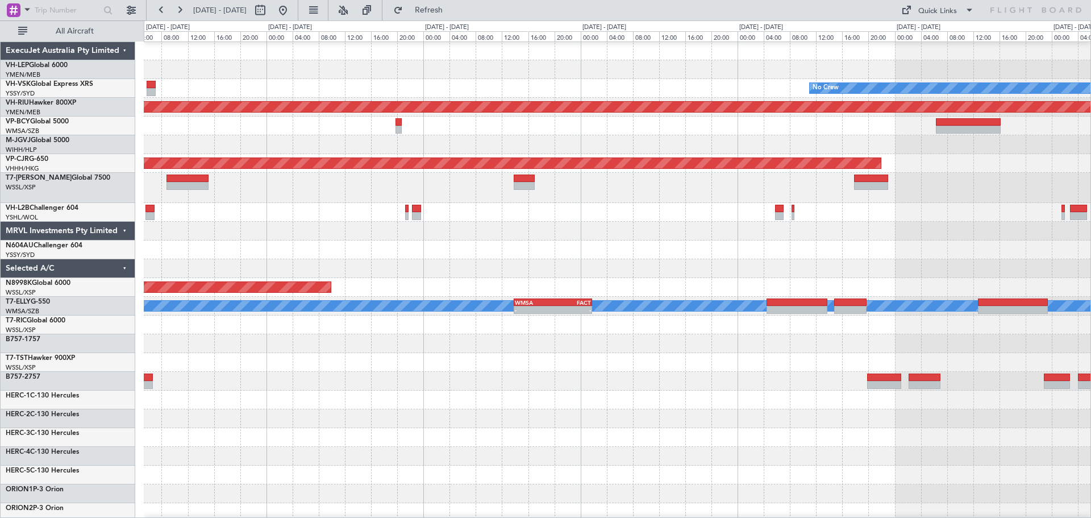
click at [668, 140] on div "No Crew Planned Maint [GEOGRAPHIC_DATA] ([GEOGRAPHIC_DATA]) Planned Maint [GEOG…" at bounding box center [617, 375] width 947 height 668
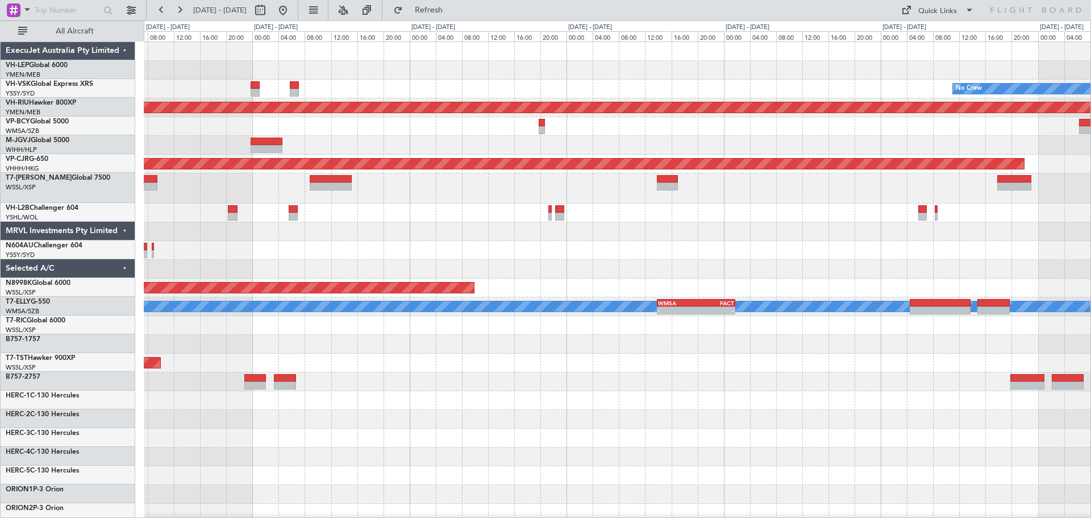
scroll to position [0, 0]
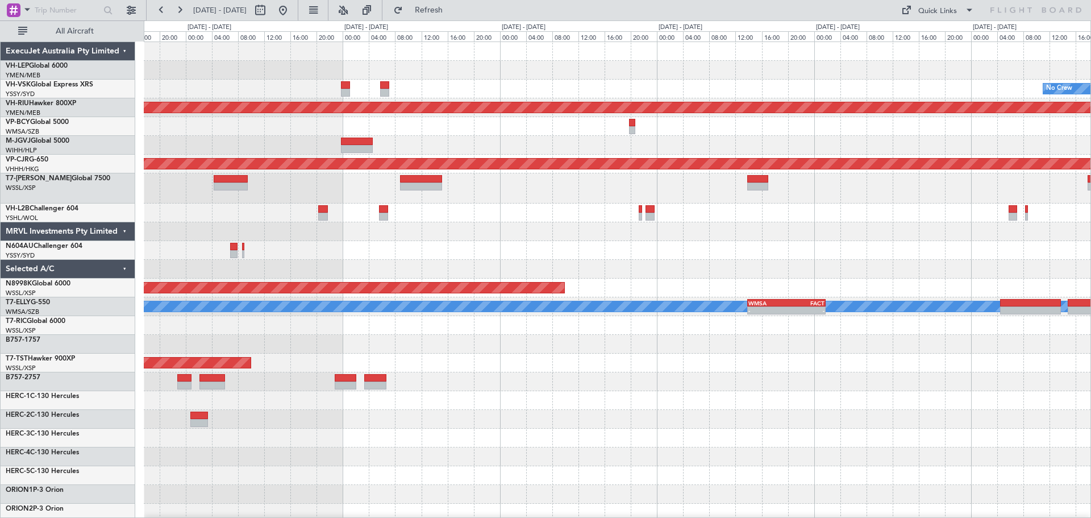
click at [535, 88] on div "No Crew" at bounding box center [617, 89] width 947 height 19
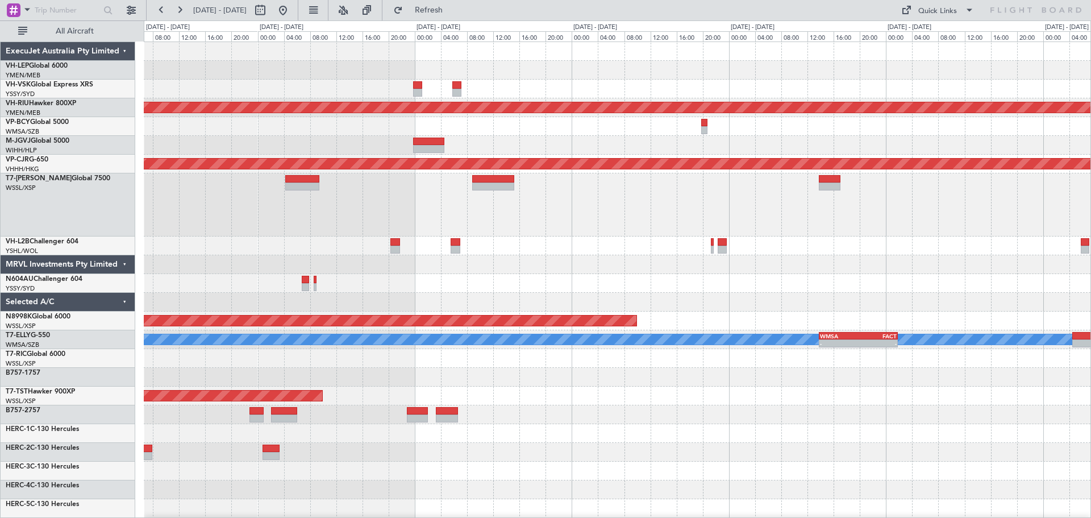
click at [527, 94] on div "No Crew" at bounding box center [617, 89] width 947 height 19
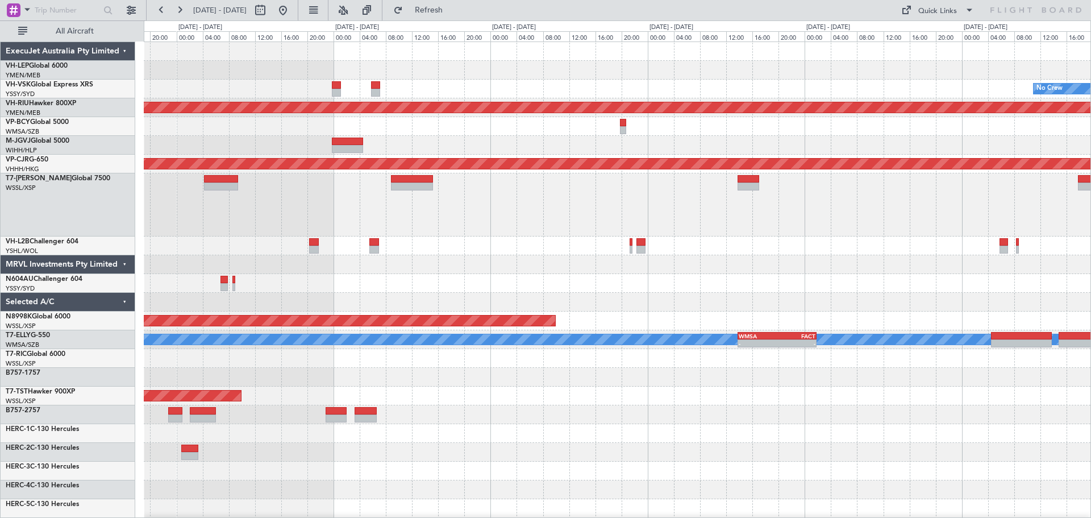
click at [418, 93] on div "No Crew" at bounding box center [617, 89] width 947 height 19
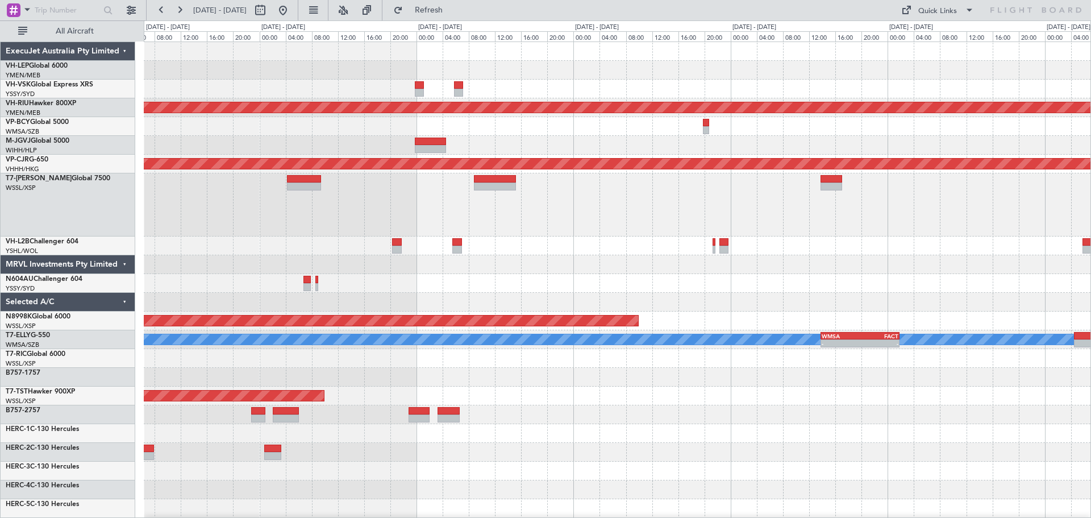
click at [572, 254] on div at bounding box center [617, 245] width 947 height 19
click at [477, 240] on div "Unplanned Maint Wichita (Wichita Mid-continent) No Crew Planned Maint [GEOGRAPH…" at bounding box center [617, 392] width 947 height 701
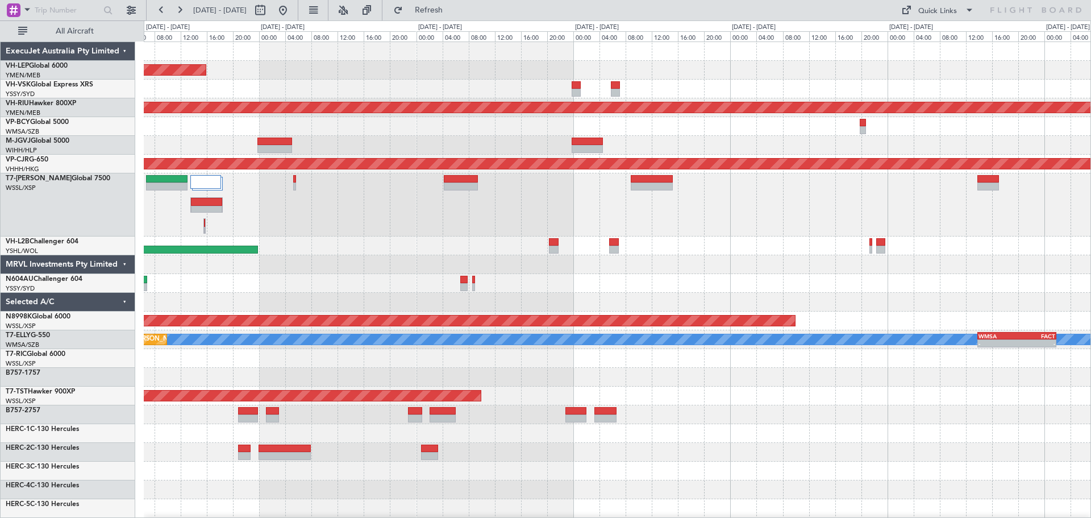
click at [594, 253] on div "Unplanned Maint Wichita (Wichita Mid-continent) No Crew Planned Maint [GEOGRAPH…" at bounding box center [617, 392] width 947 height 701
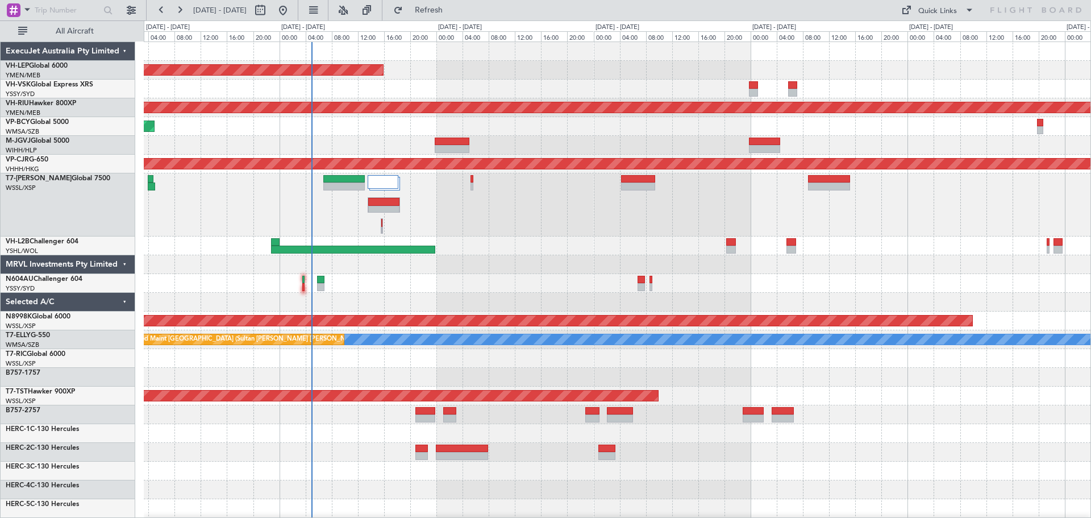
click at [495, 259] on div "Unplanned Maint Wichita (Wichita Mid-continent) Unplanned Maint Sydney ([PERSON…" at bounding box center [617, 392] width 947 height 701
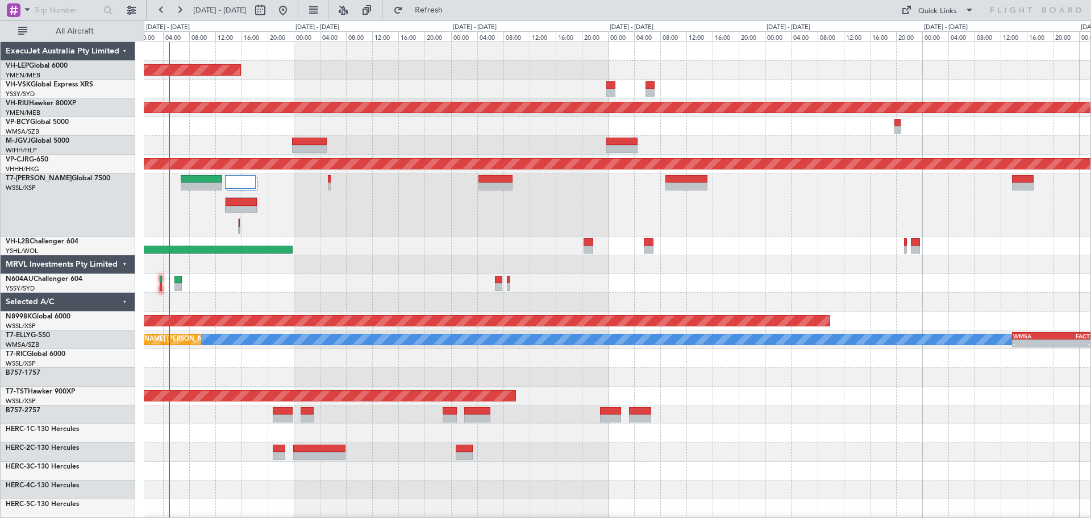
click at [615, 225] on div at bounding box center [617, 204] width 947 height 63
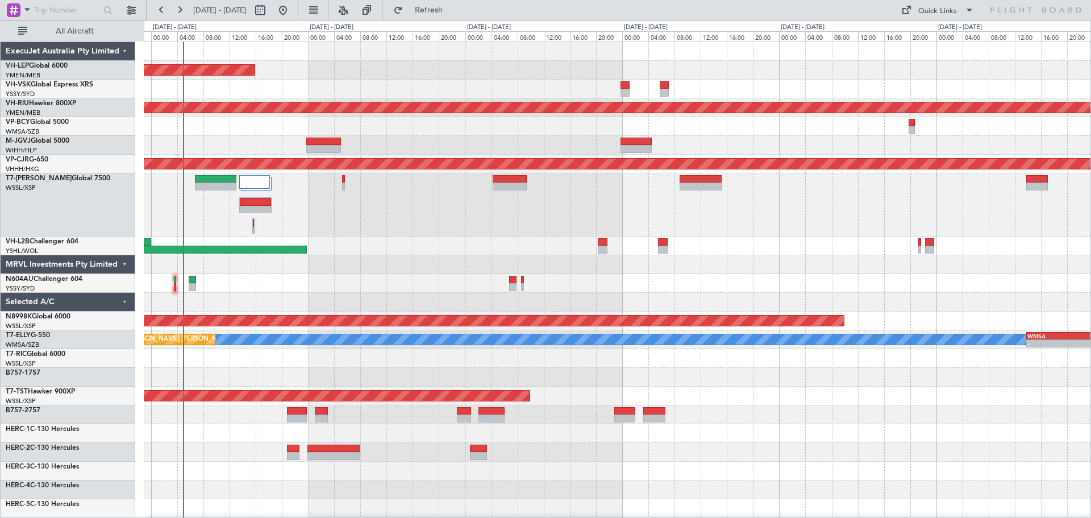
click at [715, 294] on div "Unplanned Maint Wichita (Wichita Mid-continent) No Crew Planned Maint [GEOGRAPH…" at bounding box center [617, 373] width 947 height 663
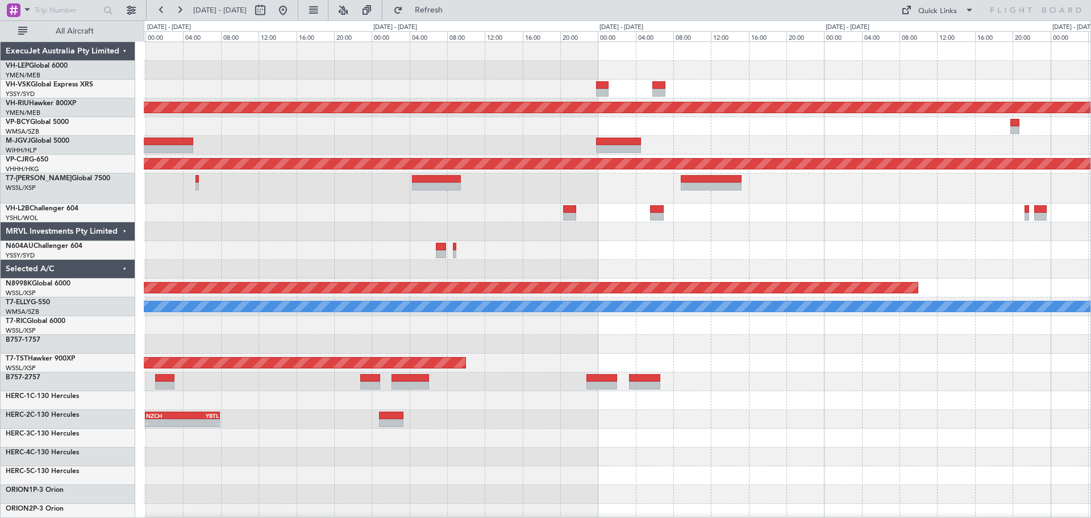
click at [544, 281] on div "Unplanned Maint Wichita (Wichita Mid-continent) Planned Maint [GEOGRAPHIC_DATA]…" at bounding box center [617, 357] width 947 height 630
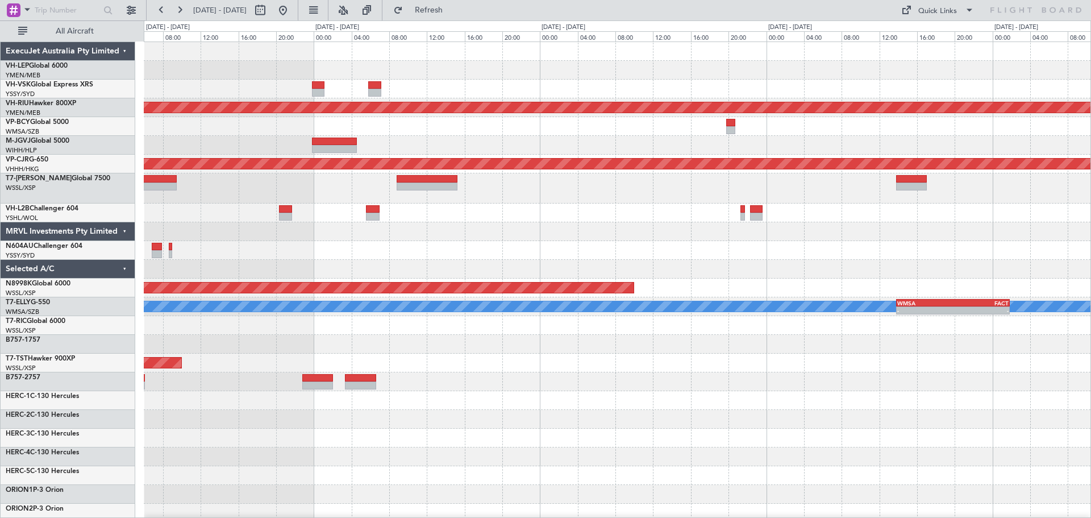
click at [494, 219] on div at bounding box center [617, 212] width 947 height 19
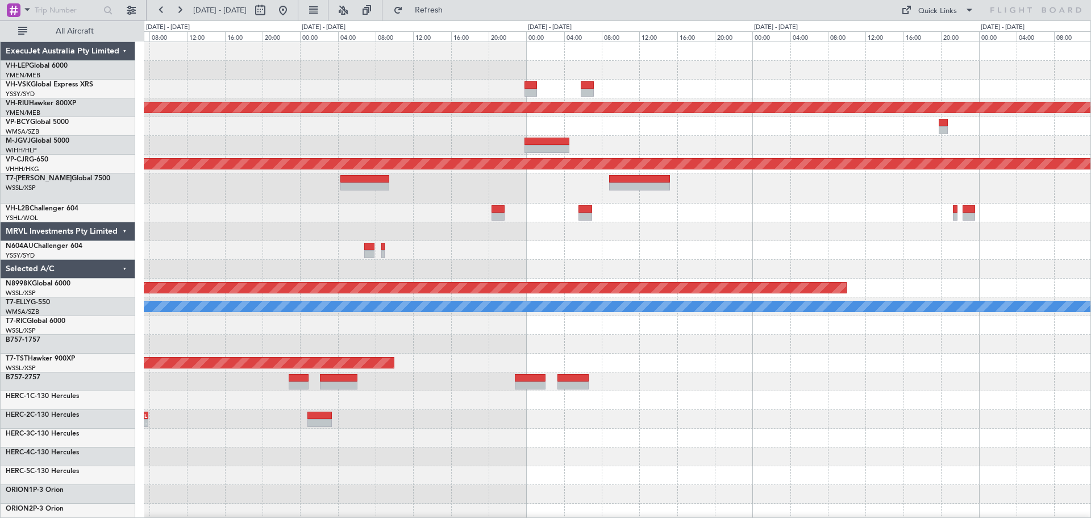
click at [560, 253] on div "Unplanned Maint Wichita (Wichita Mid-continent) Planned Maint [GEOGRAPHIC_DATA]…" at bounding box center [617, 376] width 947 height 668
click at [579, 259] on div "Unplanned Maint Wichita (Wichita Mid-continent) Planned Maint [GEOGRAPHIC_DATA]…" at bounding box center [617, 376] width 947 height 668
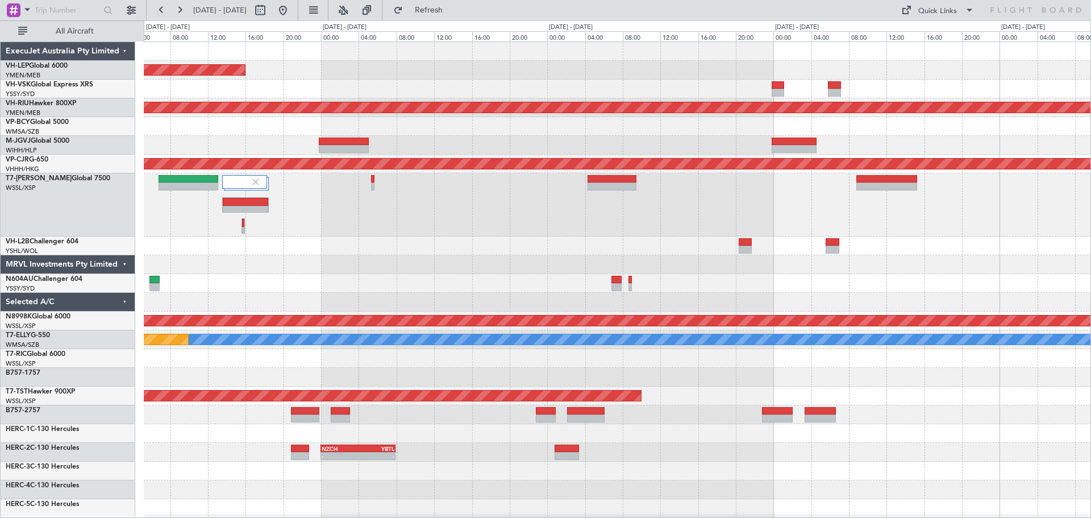
click at [520, 236] on div at bounding box center [617, 245] width 947 height 19
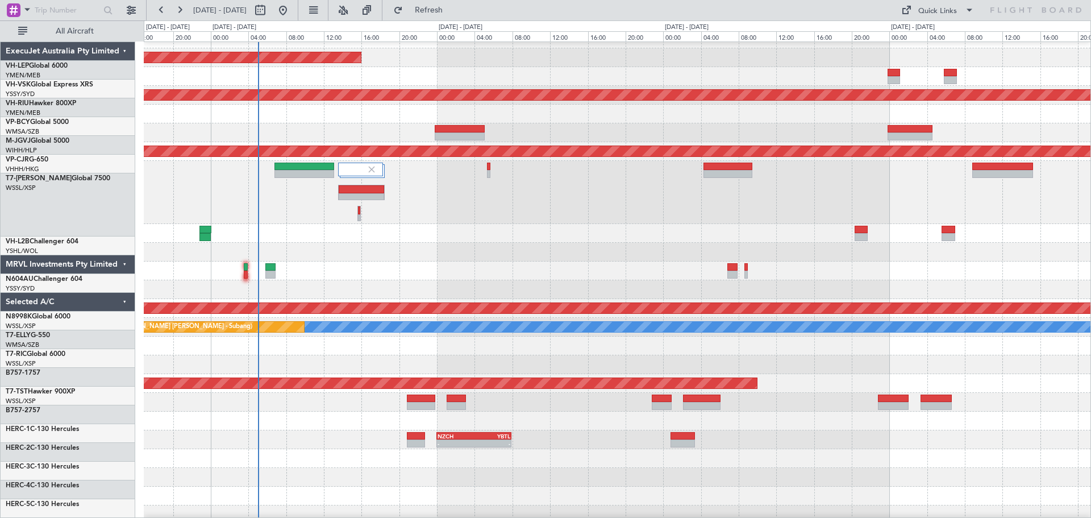
scroll to position [13, 0]
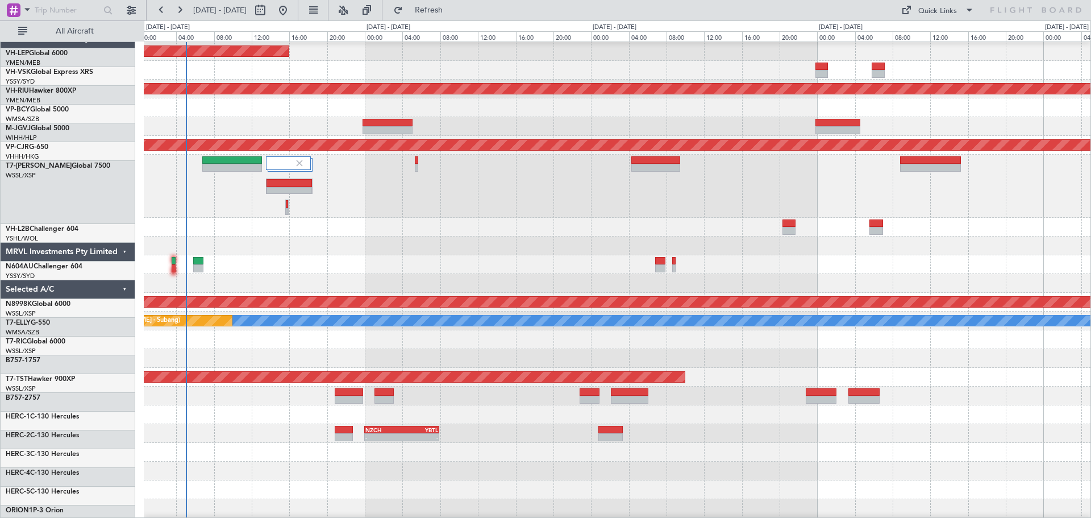
click at [509, 240] on div at bounding box center [617, 245] width 947 height 19
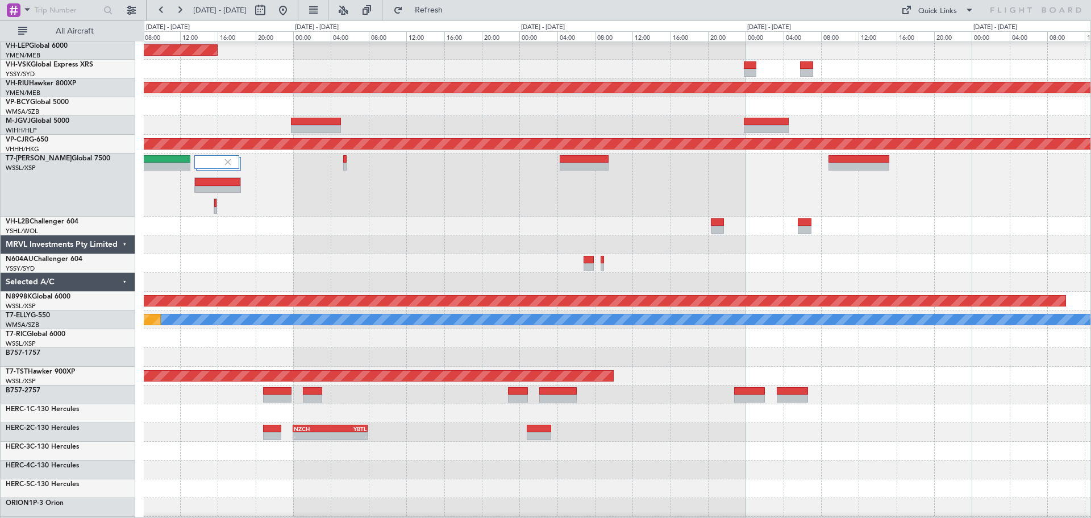
click at [639, 254] on div at bounding box center [617, 244] width 947 height 19
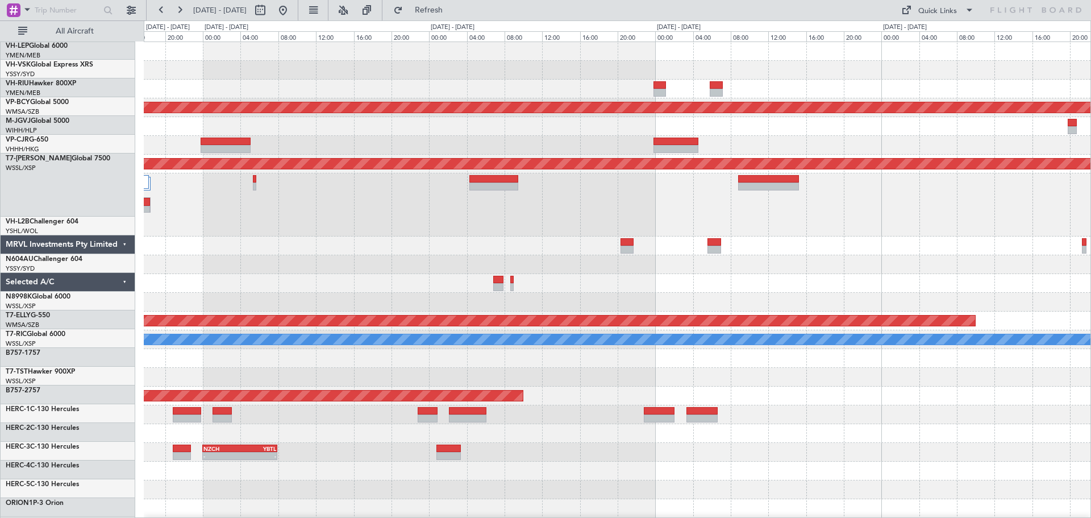
scroll to position [0, 0]
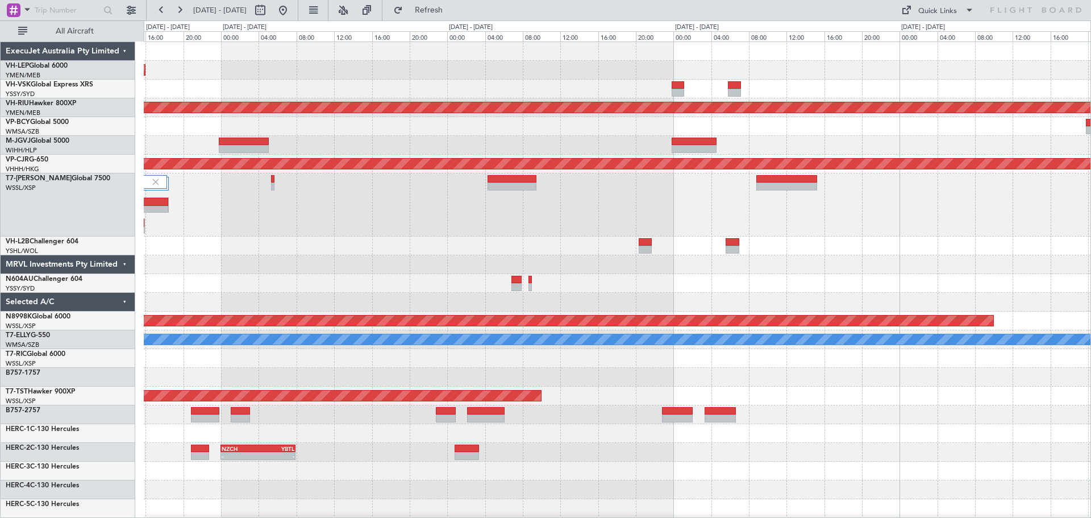
click at [678, 266] on div at bounding box center [617, 264] width 947 height 19
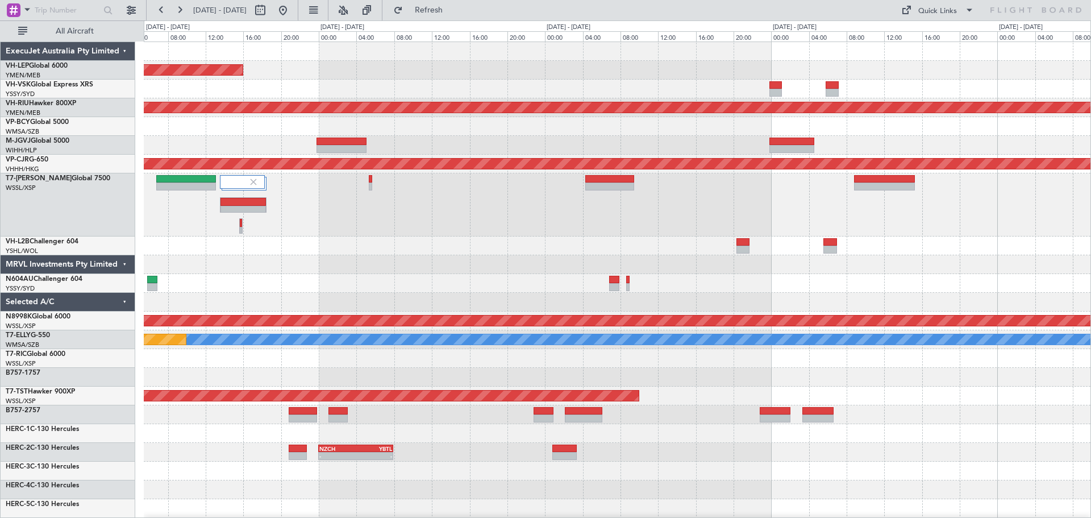
click at [612, 261] on div "Unplanned Maint Wichita (Wichita Mid-continent) Planned Maint [GEOGRAPHIC_DATA]…" at bounding box center [617, 373] width 947 height 663
